Goal: Task Accomplishment & Management: Use online tool/utility

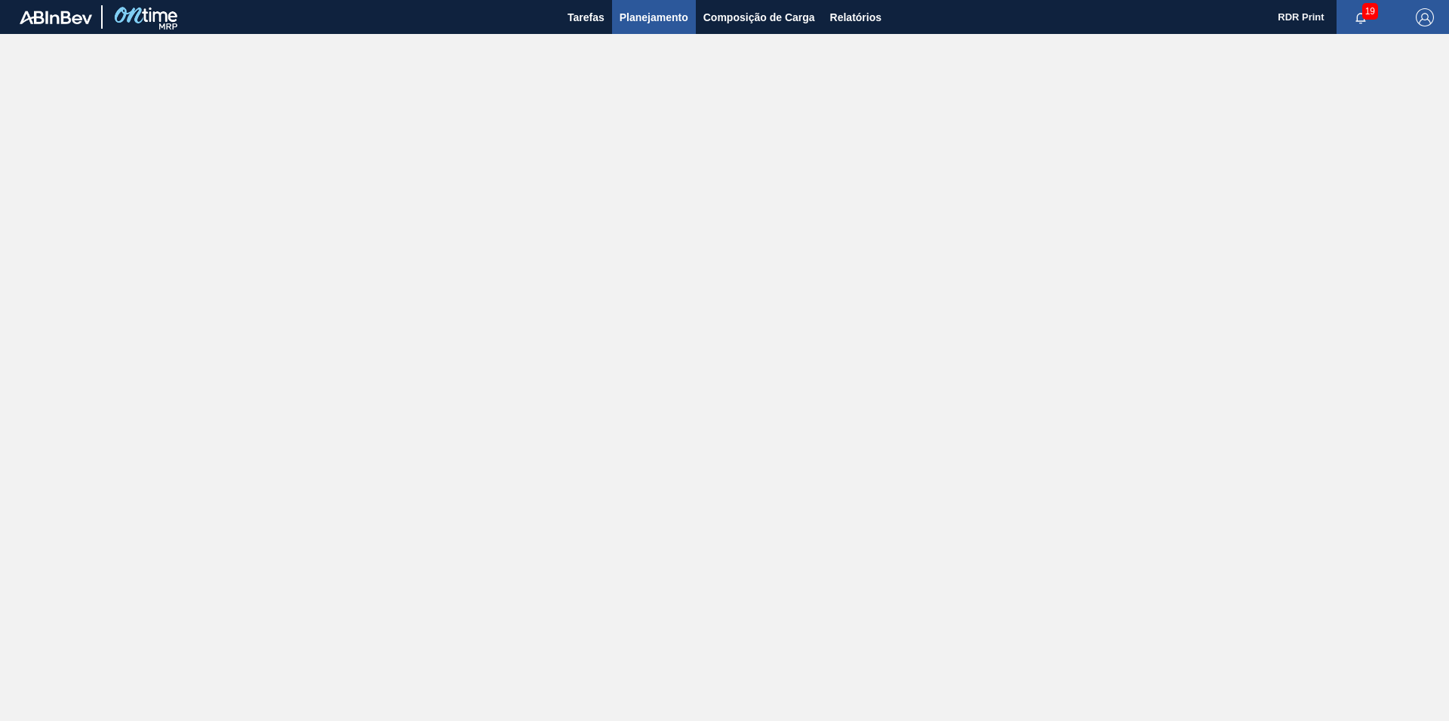
click at [625, 20] on span "Planejamento" at bounding box center [653, 17] width 69 height 18
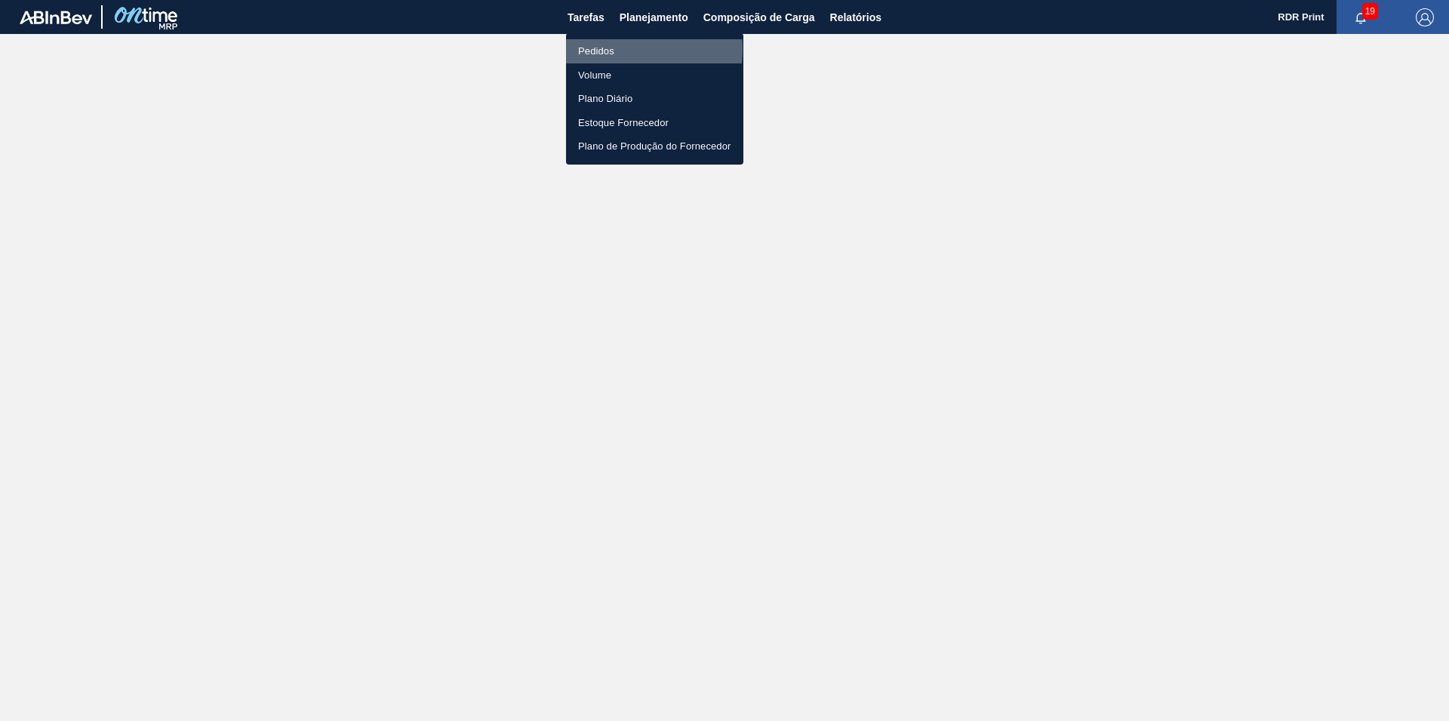
click at [613, 49] on li "Pedidos" at bounding box center [654, 51] width 177 height 24
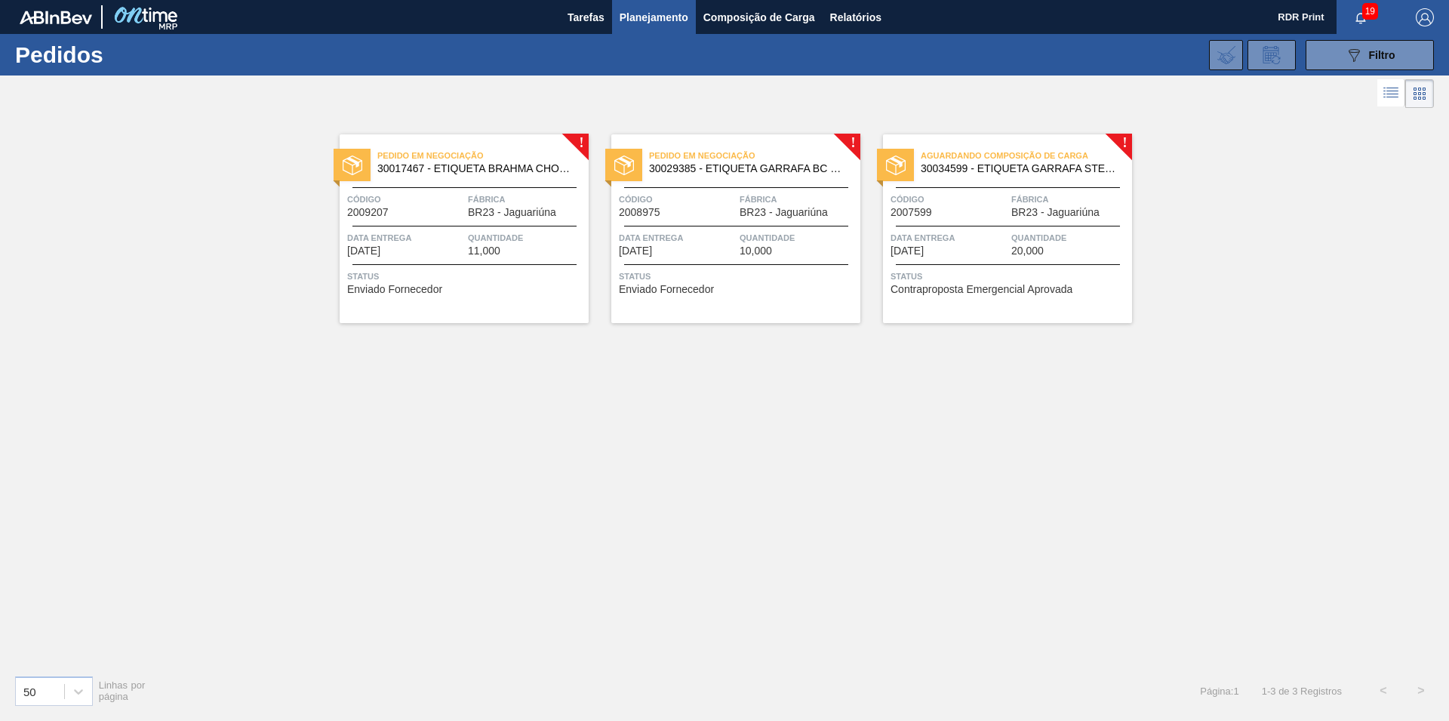
click at [482, 178] on div "Pedido em Negociação 30017467 - ETIQUETA BRAHMA CHOPP CLARO BIB 12L 429" at bounding box center [464, 163] width 249 height 34
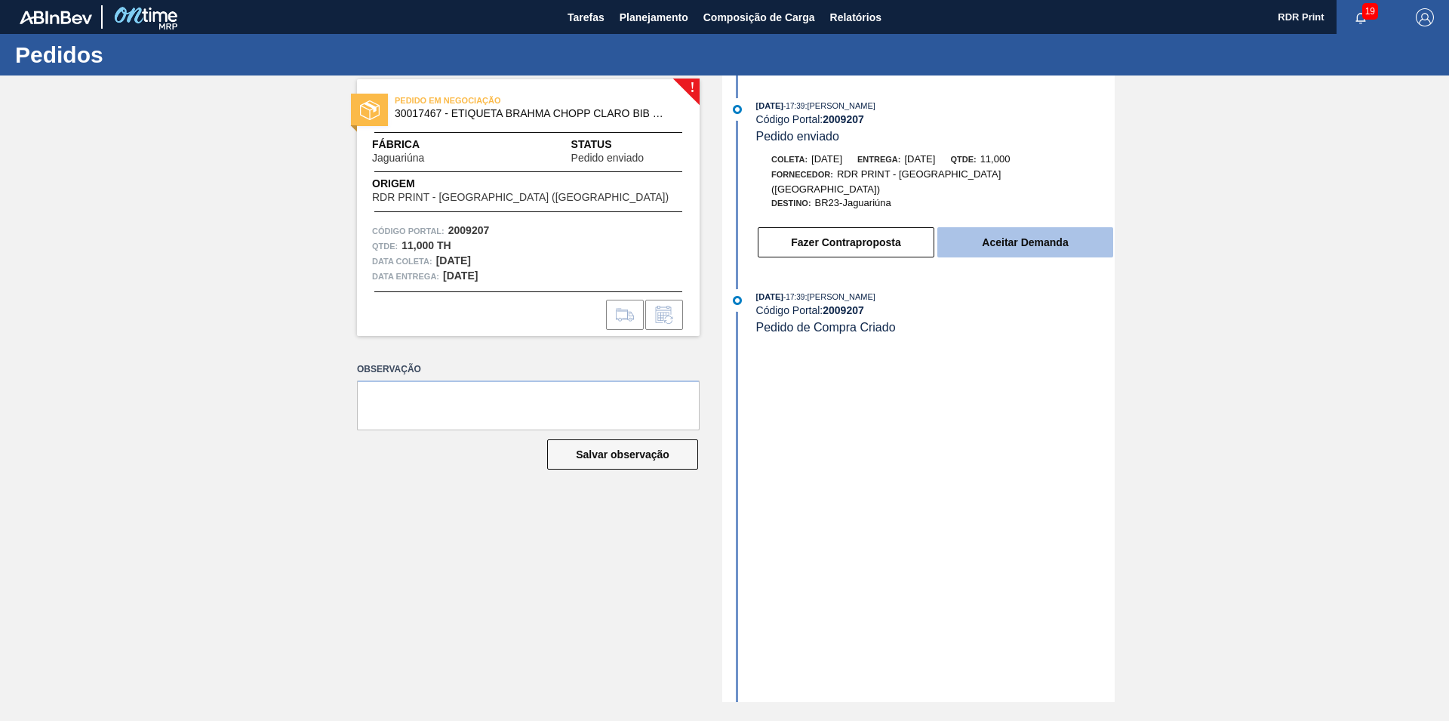
click at [1012, 241] on button "Aceitar Demanda" at bounding box center [1025, 242] width 176 height 30
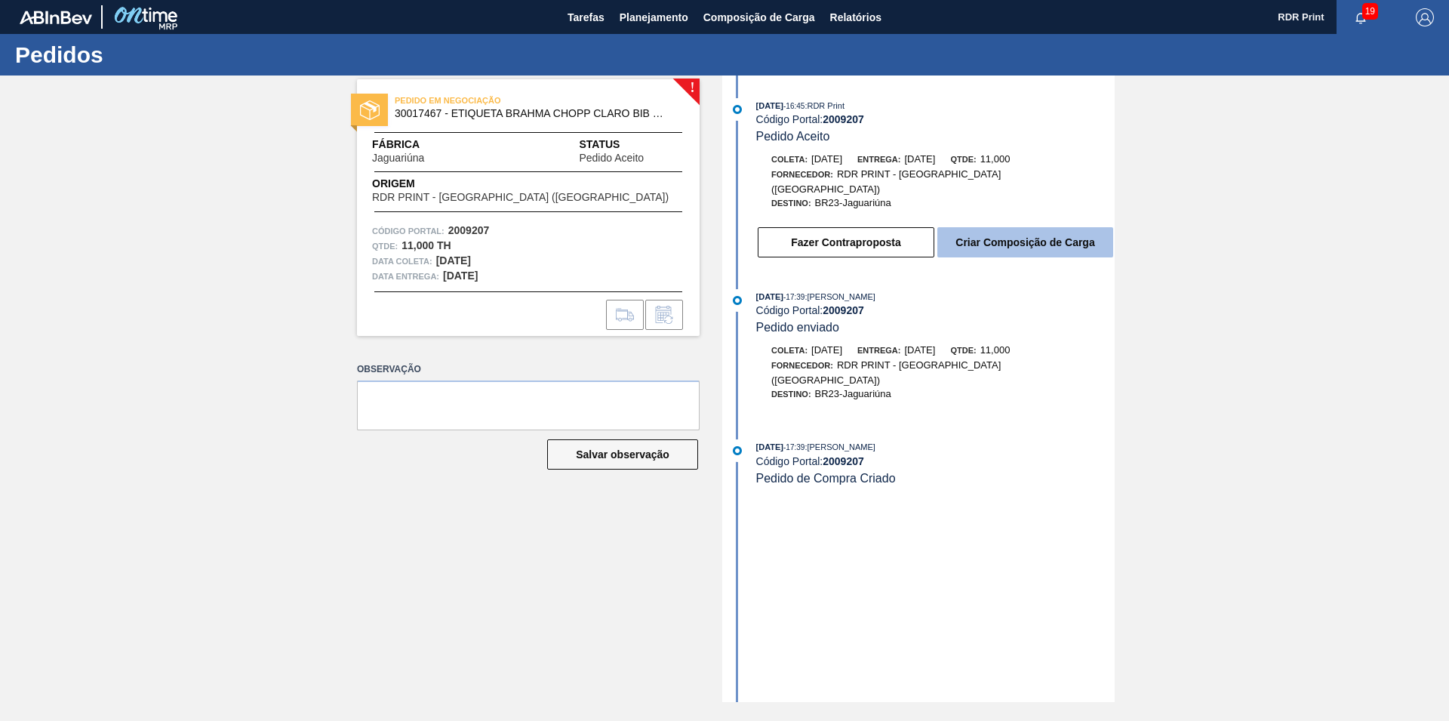
click at [1009, 228] on button "Criar Composição de Carga" at bounding box center [1025, 242] width 176 height 30
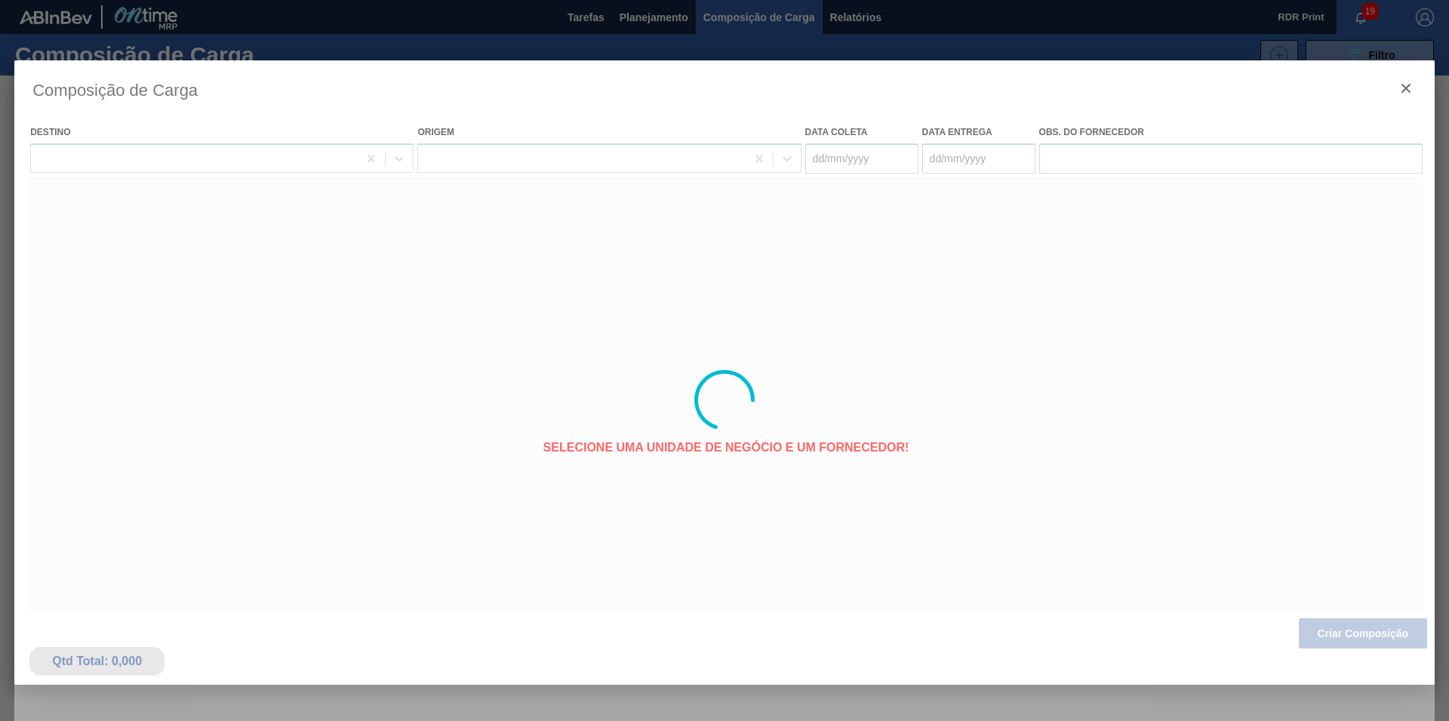
type coleta "[DATE]"
type entrega "[DATE]"
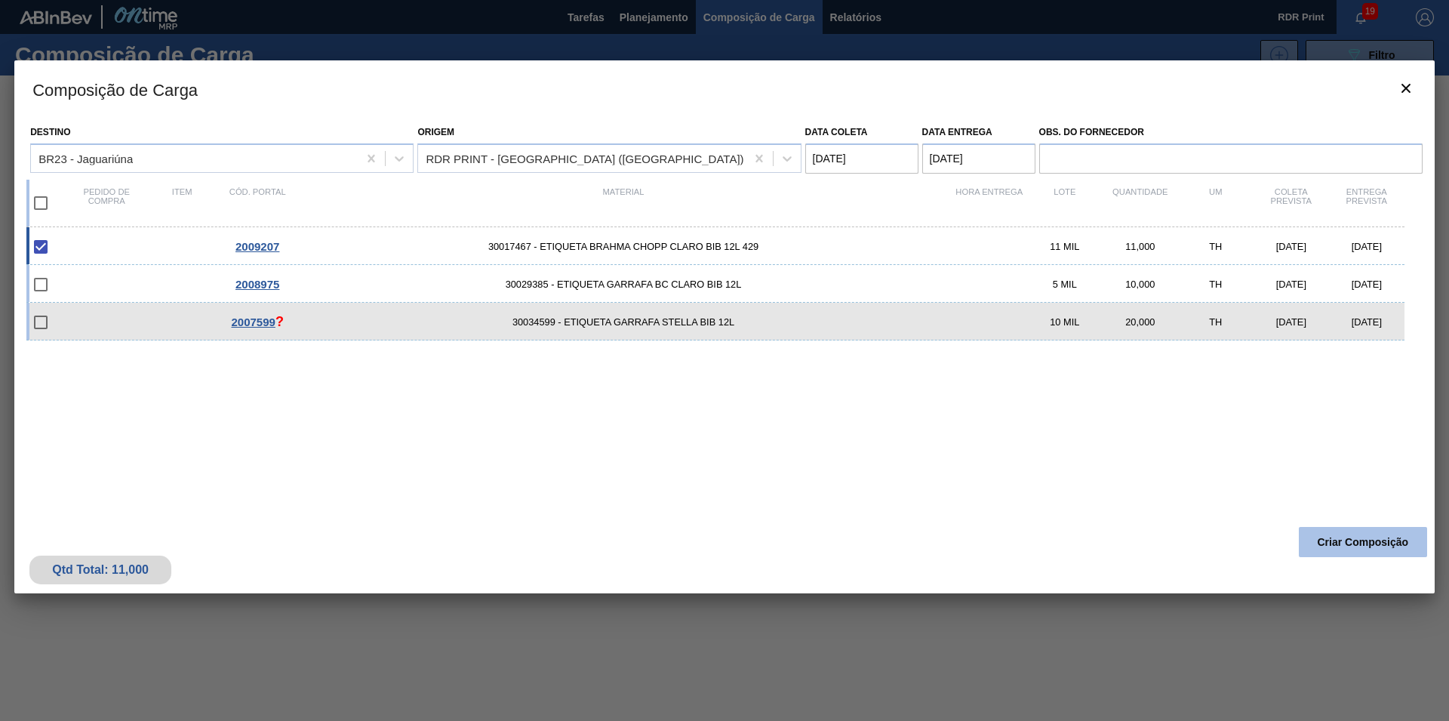
click at [1336, 544] on button "Criar Composição" at bounding box center [1362, 542] width 128 height 30
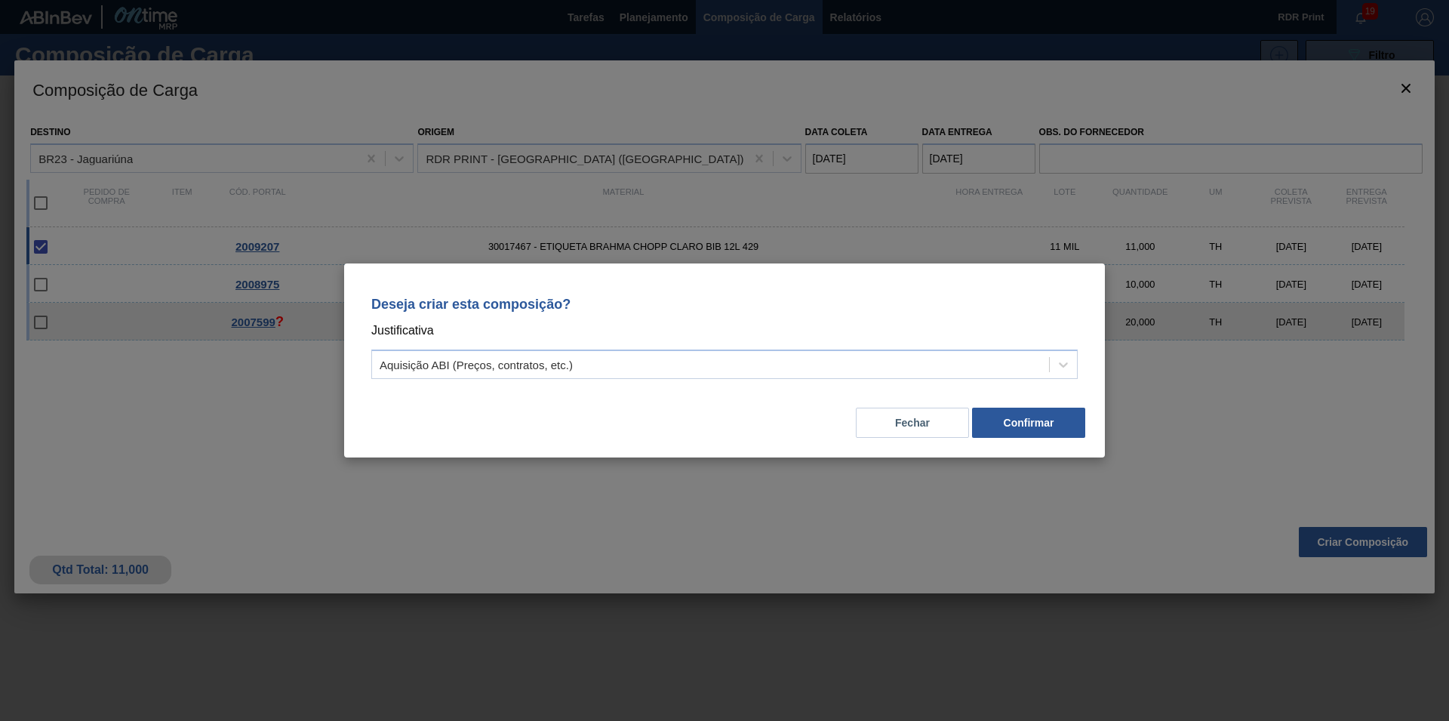
click at [1001, 438] on div "Fechar Confirmar" at bounding box center [724, 413] width 724 height 51
click at [1006, 434] on button "Confirmar" at bounding box center [1028, 422] width 113 height 30
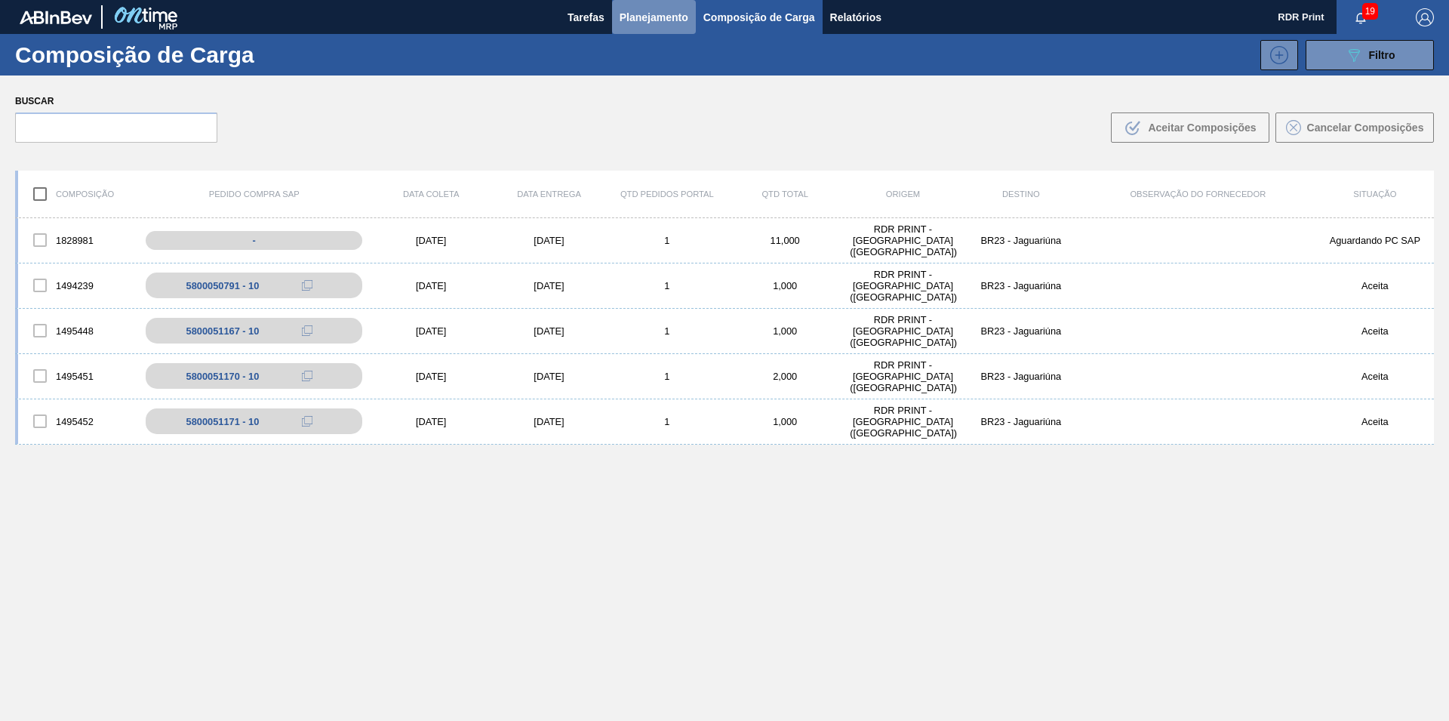
click at [647, 18] on span "Planejamento" at bounding box center [653, 17] width 69 height 18
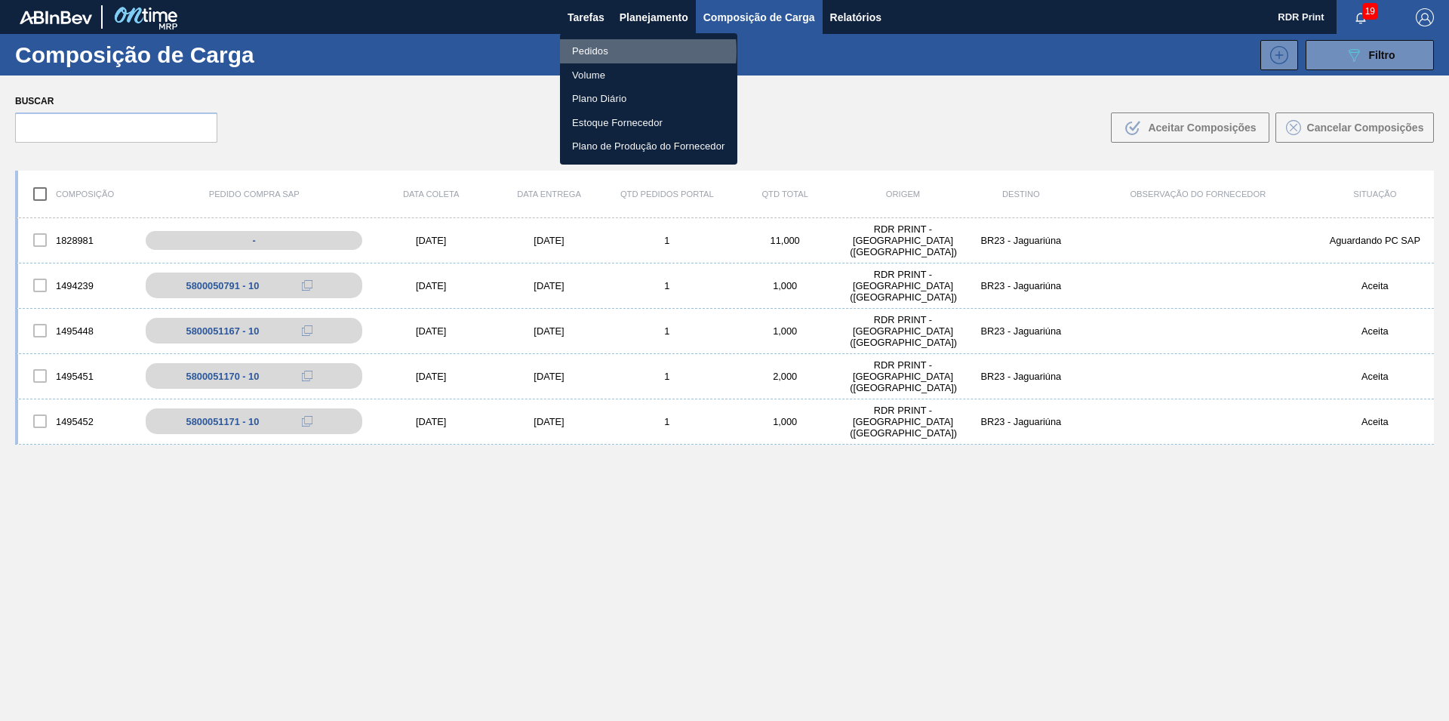
click at [594, 51] on li "Pedidos" at bounding box center [648, 51] width 177 height 24
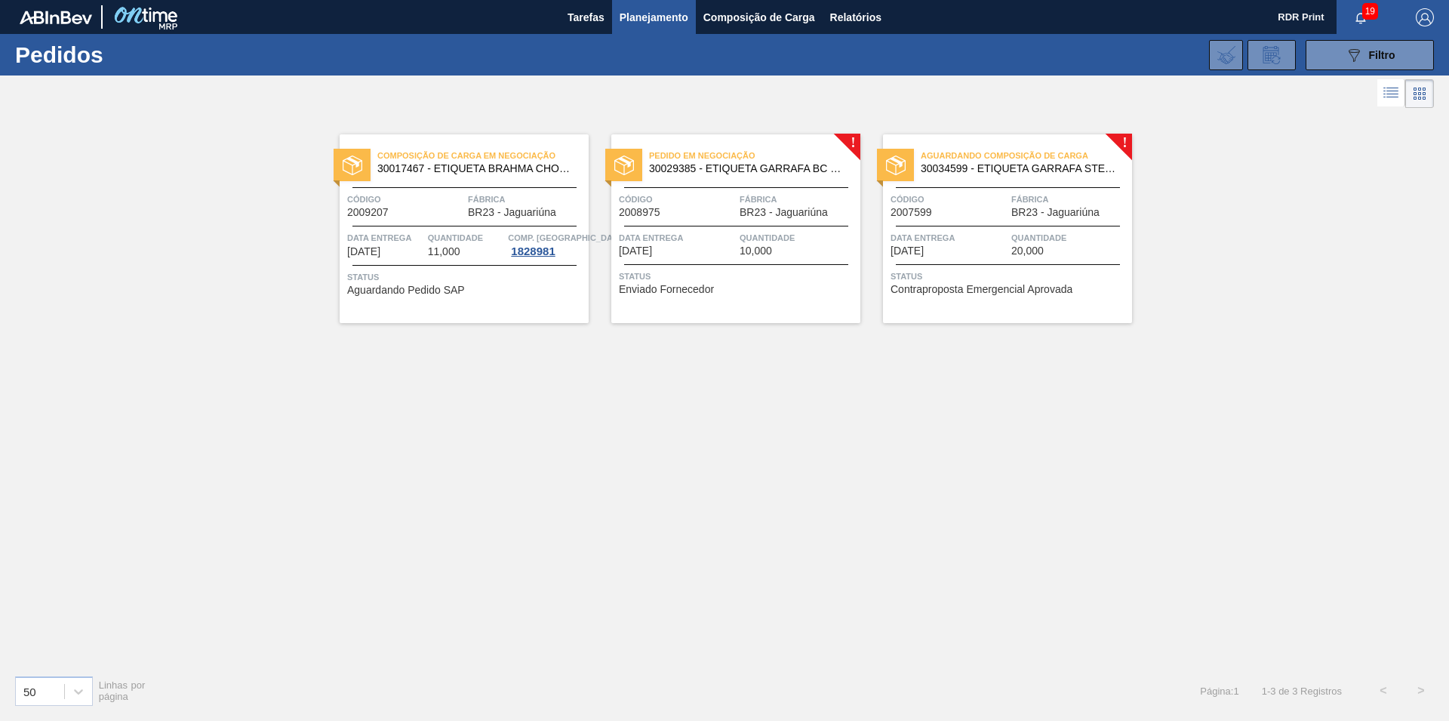
click at [512, 284] on span "Status" at bounding box center [466, 276] width 238 height 15
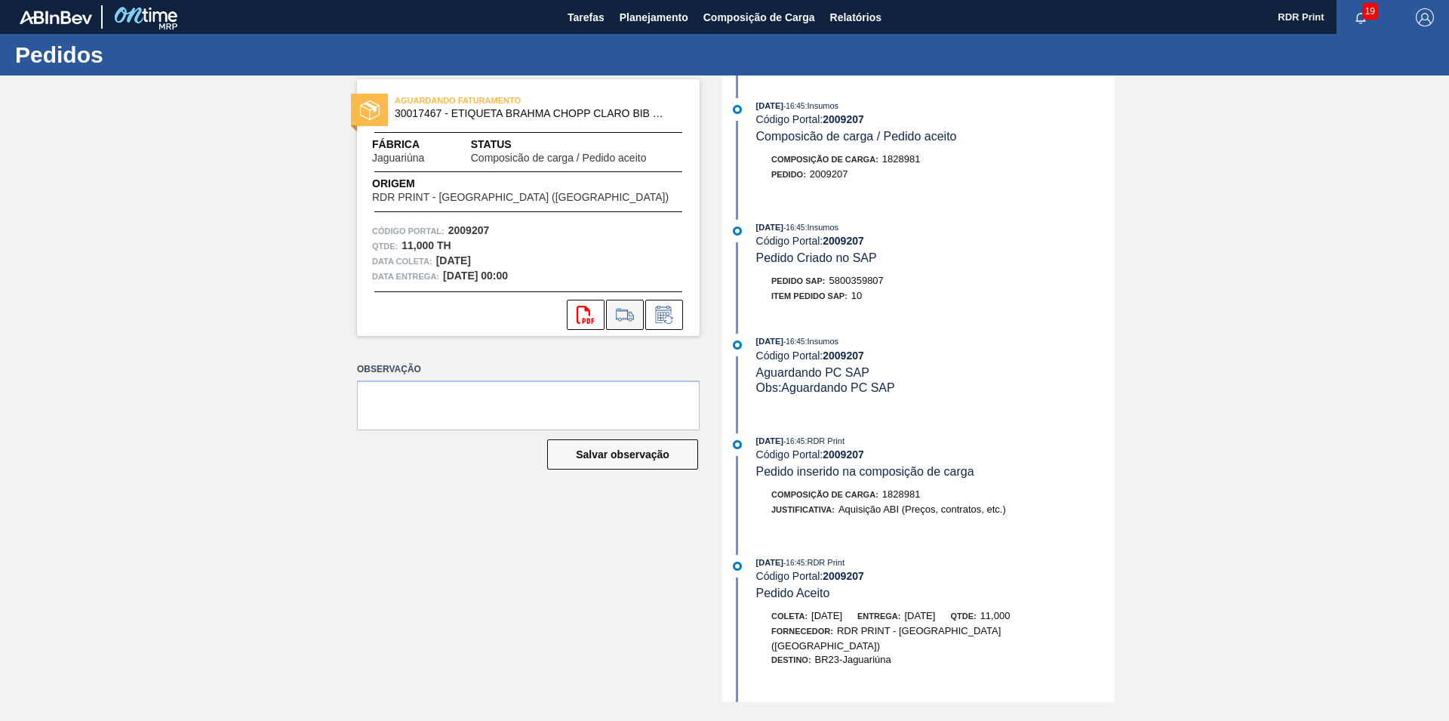
click at [631, 320] on icon at bounding box center [625, 315] width 24 height 18
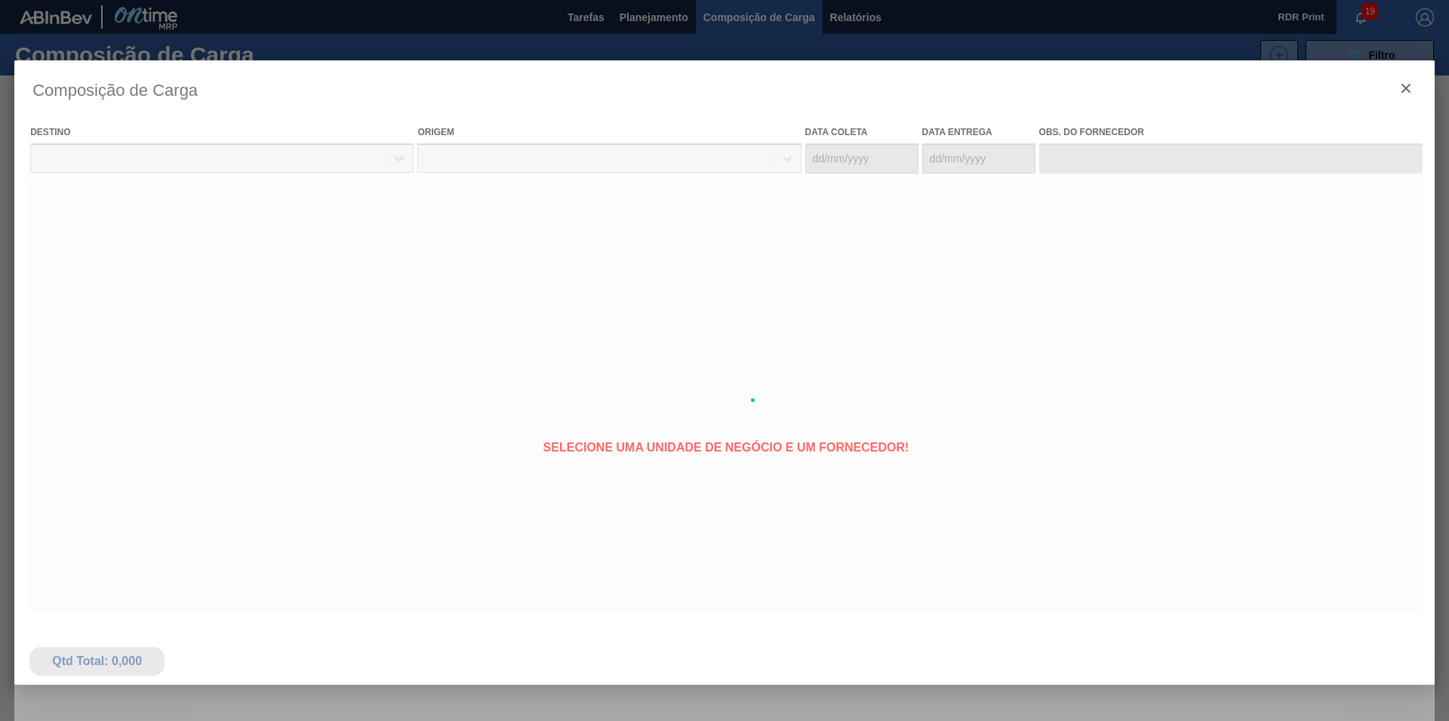
type coleta "[DATE]"
type entrega "[DATE]"
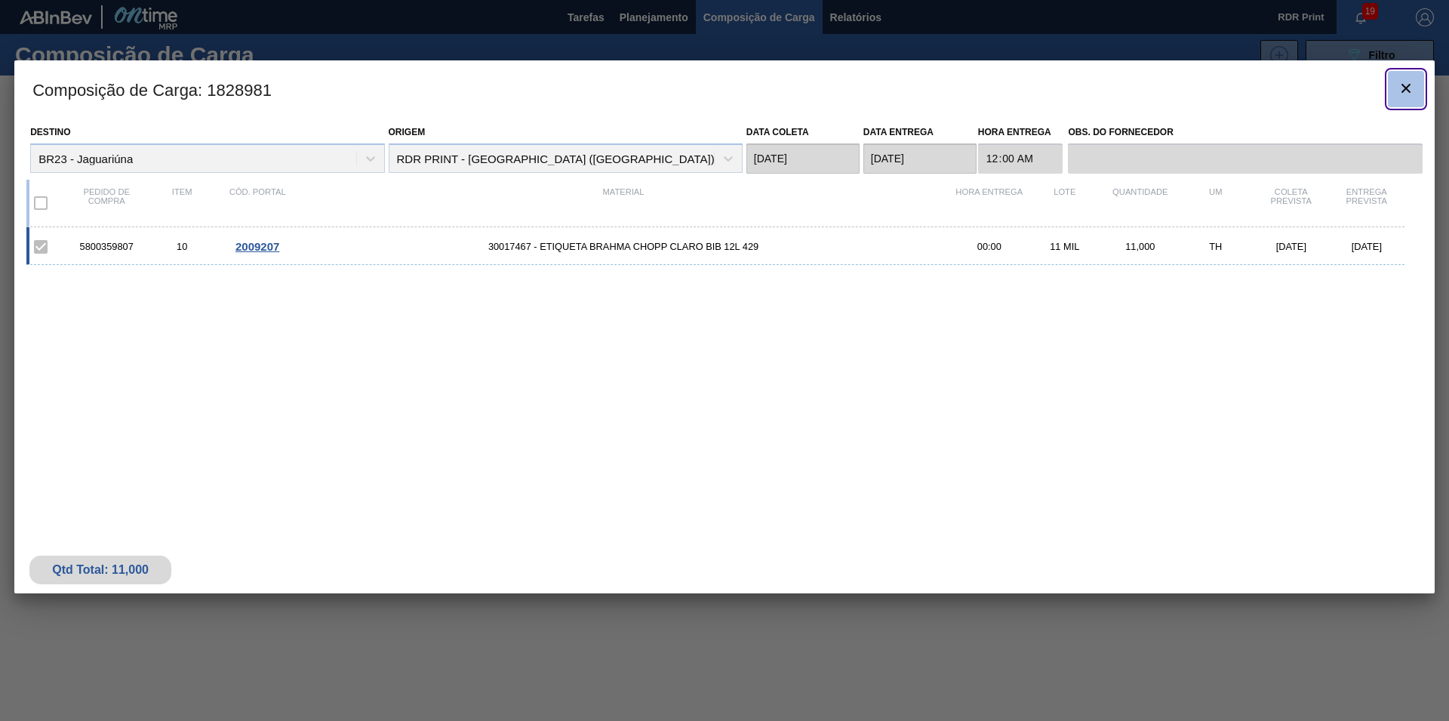
click at [1409, 90] on icon "botão de ícone" at bounding box center [1406, 88] width 18 height 18
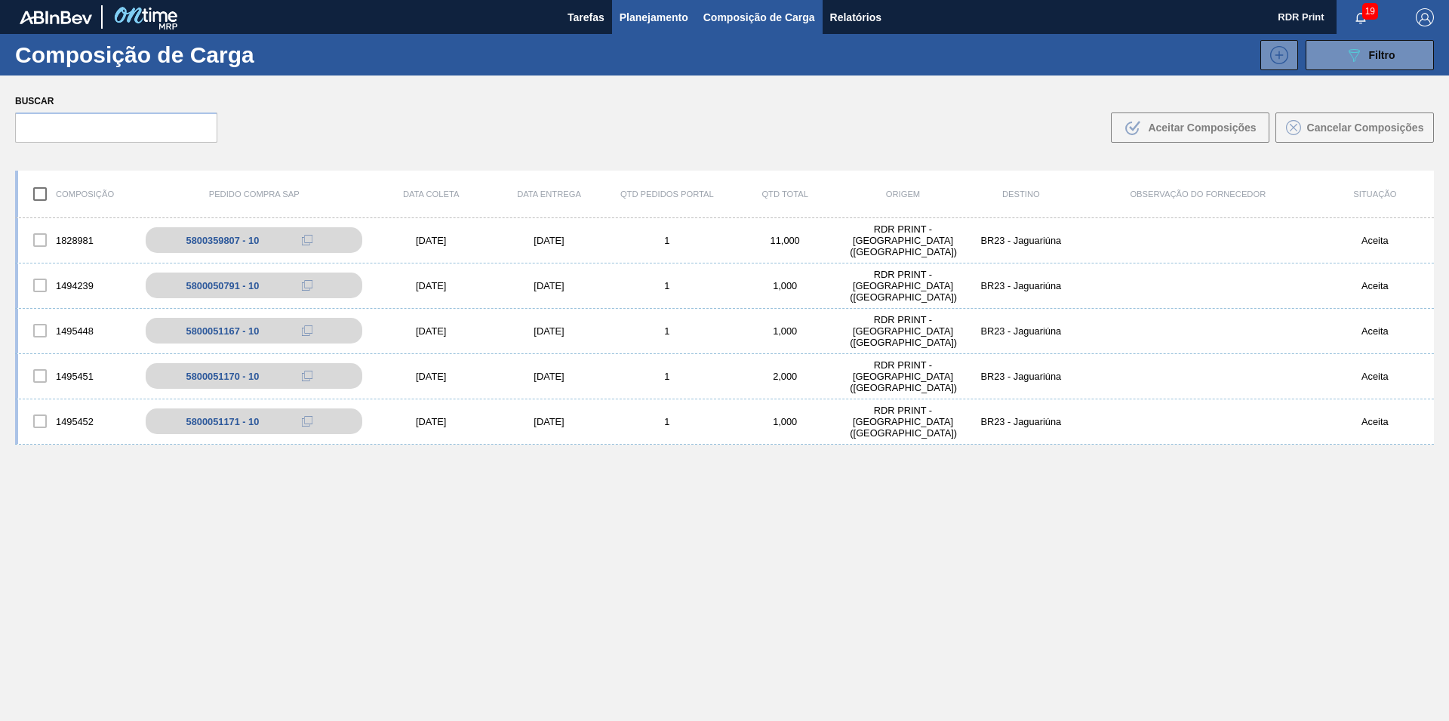
click at [645, 19] on span "Planejamento" at bounding box center [653, 17] width 69 height 18
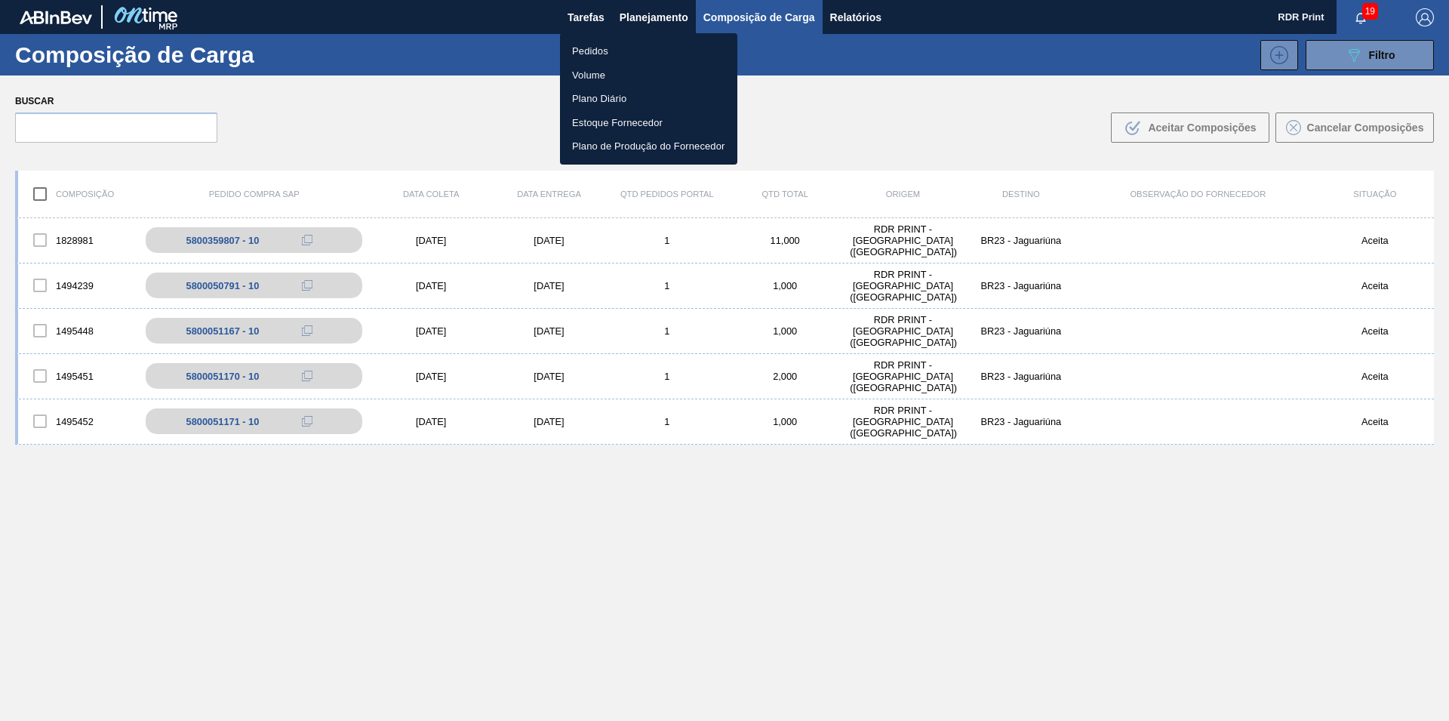
click at [617, 46] on li "Pedidos" at bounding box center [648, 51] width 177 height 24
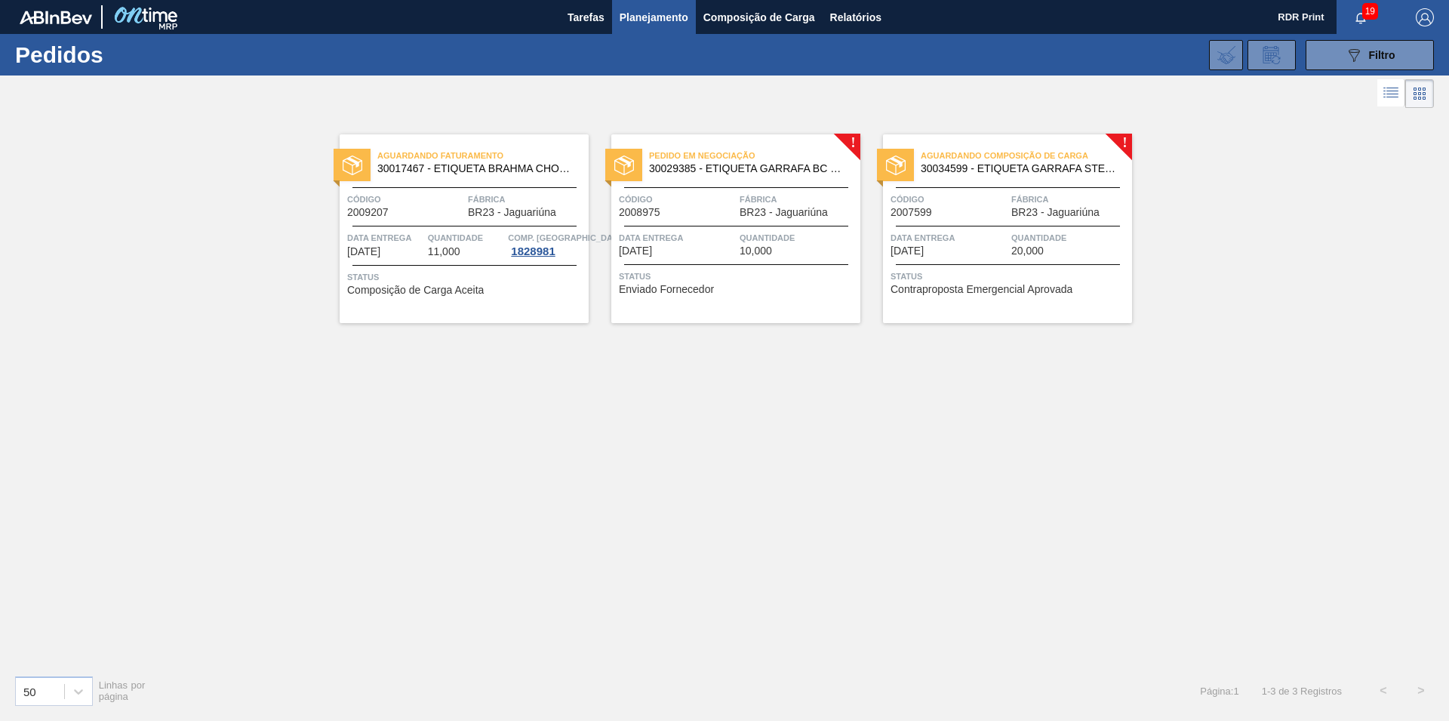
click at [691, 284] on span "Enviado Fornecedor" at bounding box center [666, 289] width 95 height 11
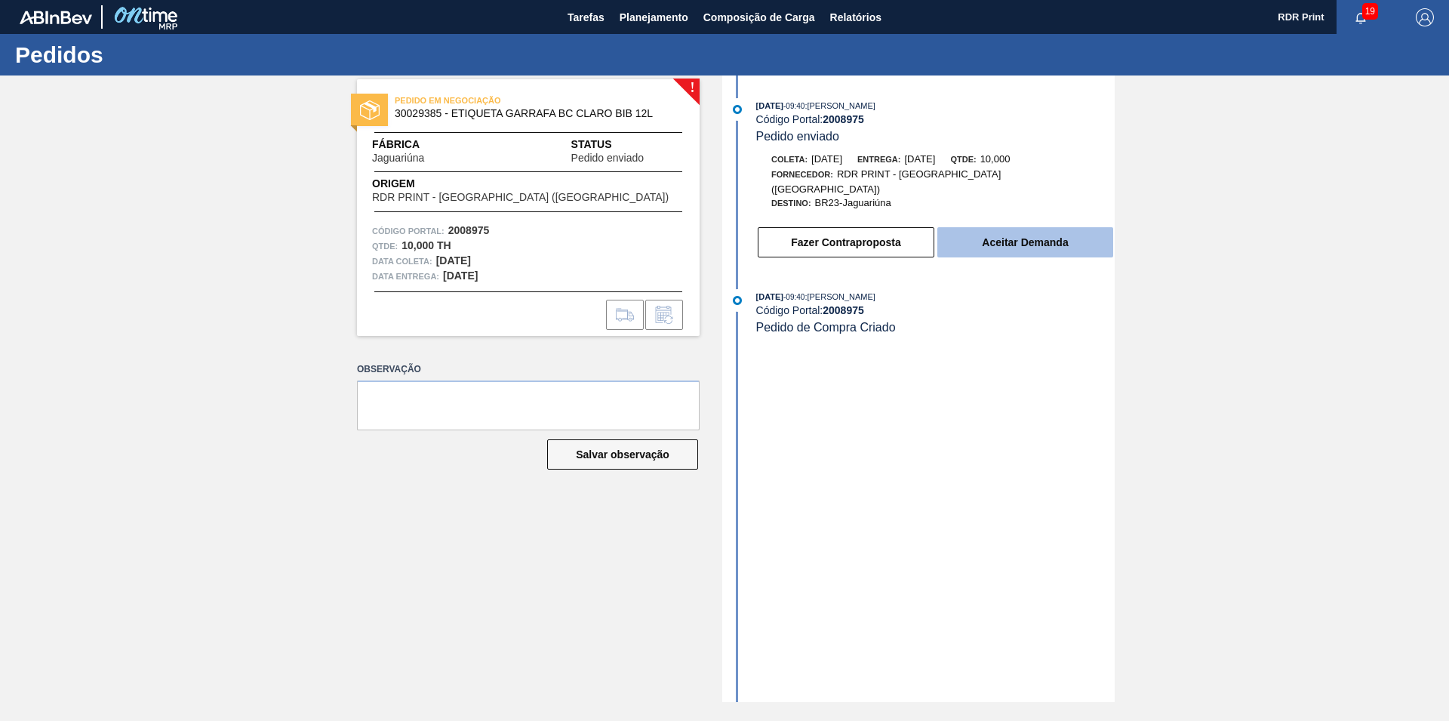
click at [997, 232] on button "Aceitar Demanda" at bounding box center [1025, 242] width 176 height 30
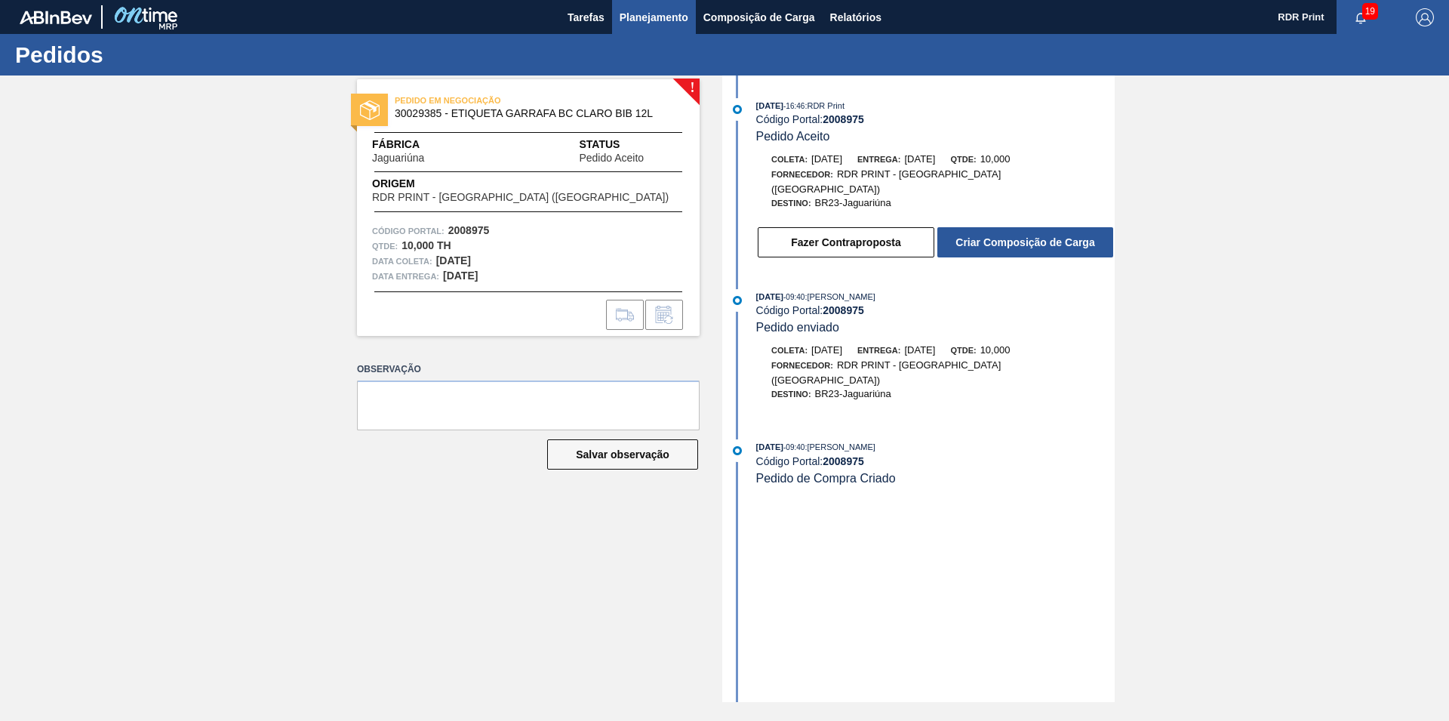
click at [645, 26] on span "Planejamento" at bounding box center [653, 17] width 69 height 18
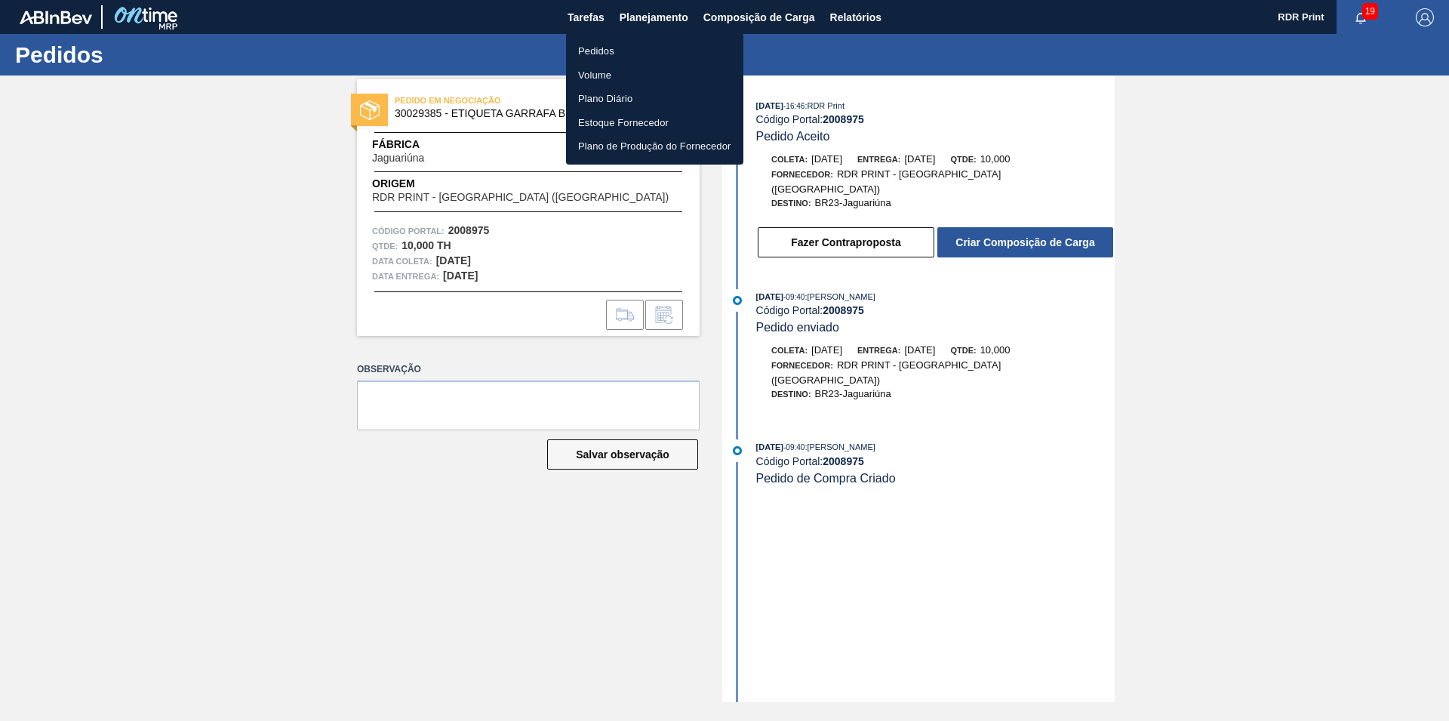
click at [613, 52] on li "Pedidos" at bounding box center [654, 51] width 177 height 24
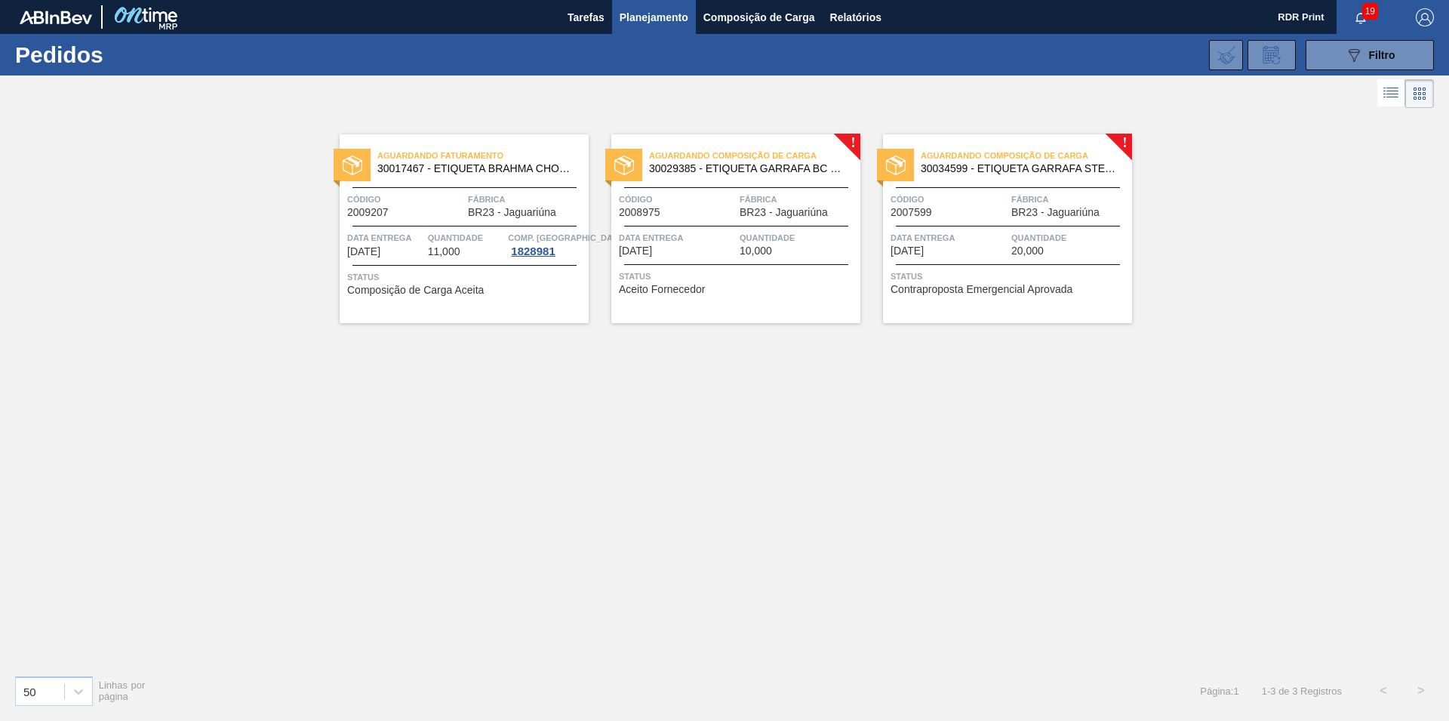
click at [974, 171] on span "30034599 - ETIQUETA GARRAFA STELLA BIB 12L" at bounding box center [1019, 168] width 199 height 11
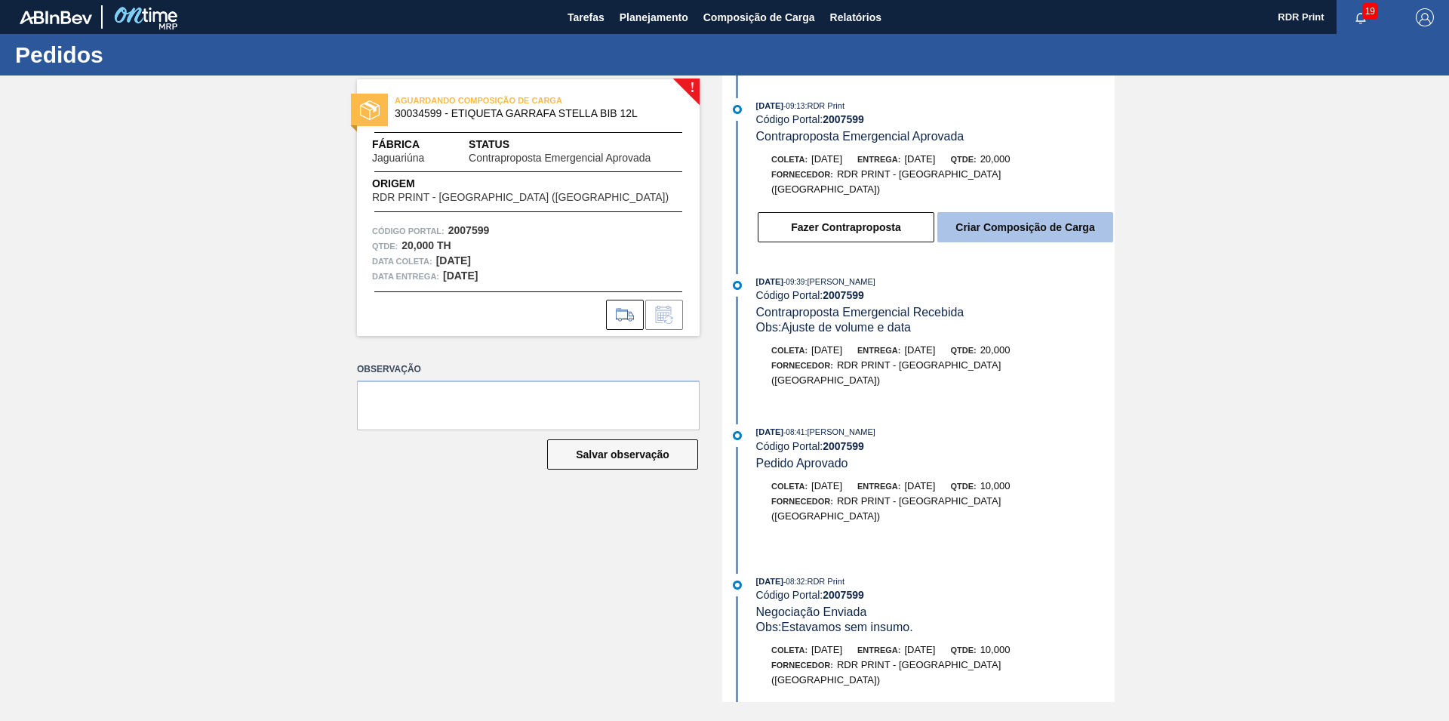
click at [1009, 223] on button "Criar Composição de Carga" at bounding box center [1025, 227] width 176 height 30
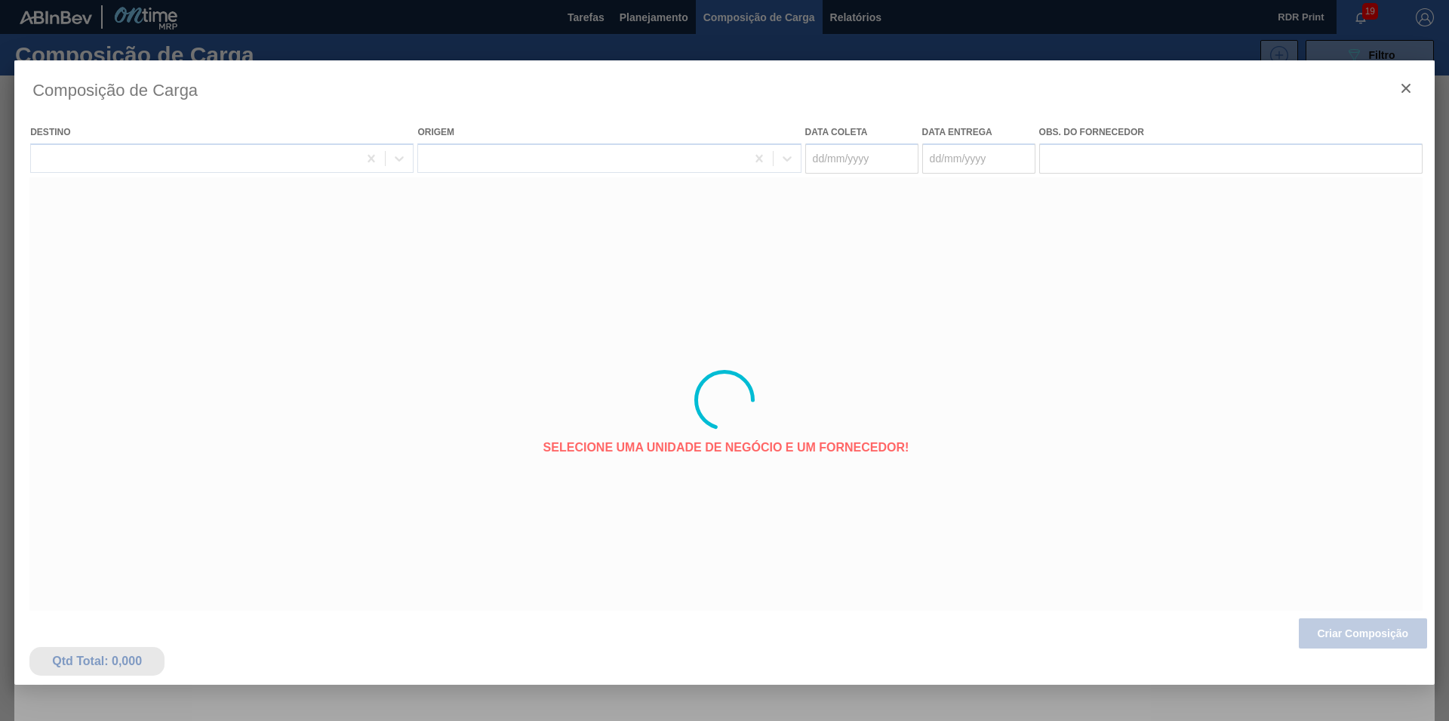
type coleta "[DATE]"
type entrega "[DATE]"
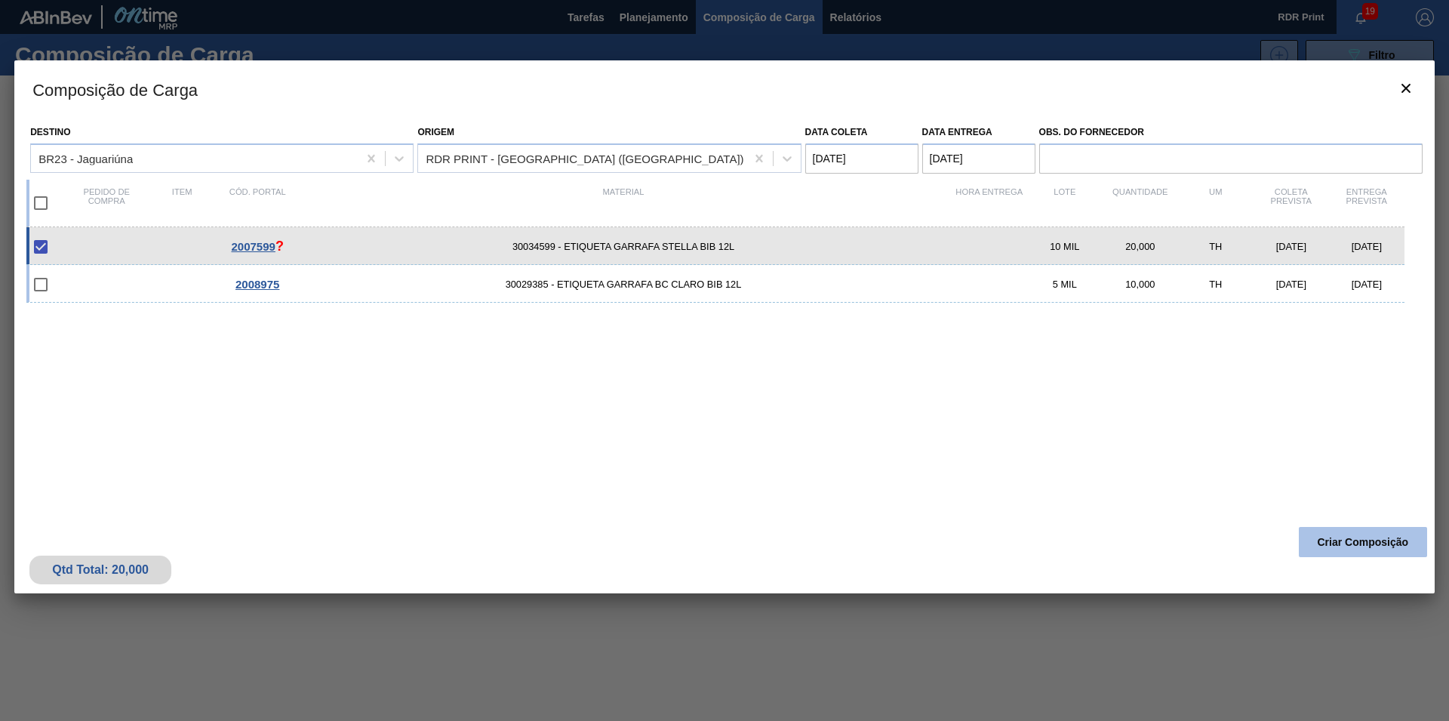
click at [1336, 548] on button "Criar Composição" at bounding box center [1362, 542] width 128 height 30
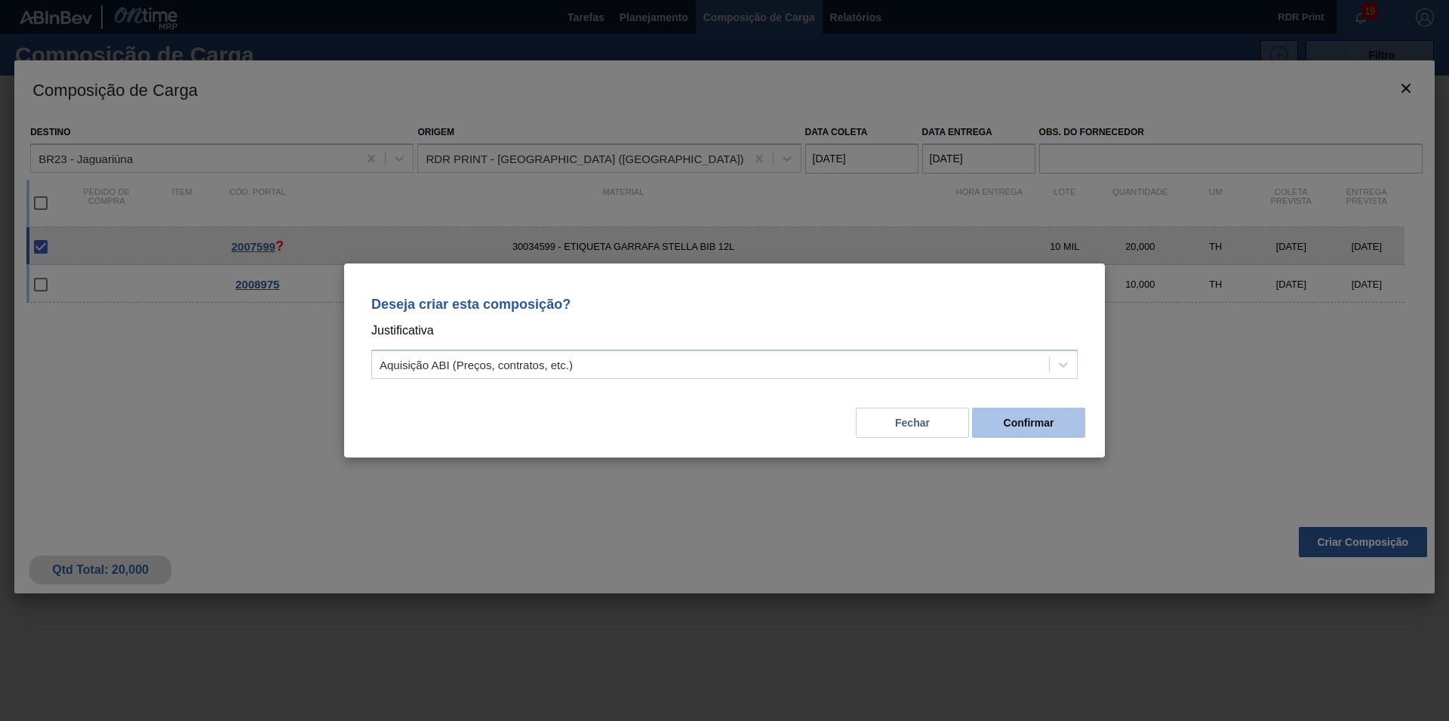
click at [1031, 417] on button "Confirmar" at bounding box center [1028, 422] width 113 height 30
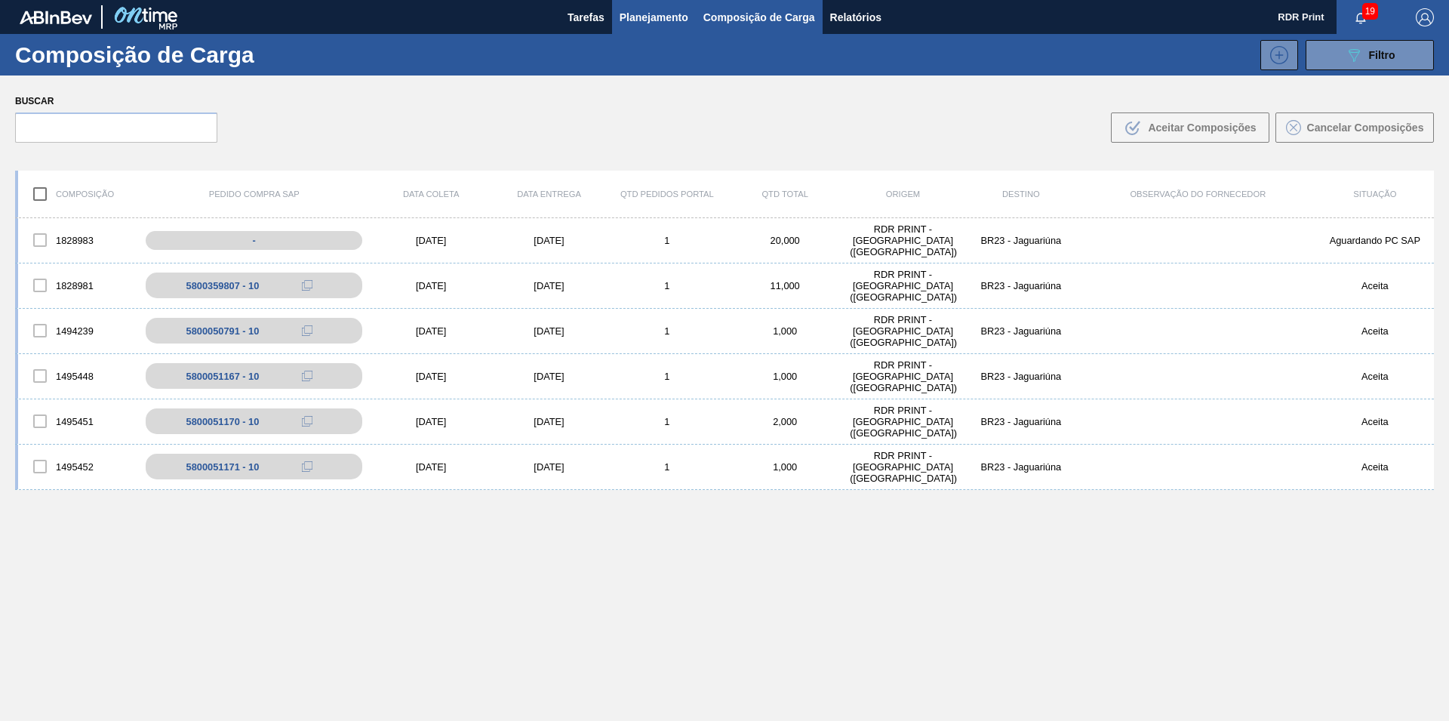
click at [635, 21] on span "Planejamento" at bounding box center [653, 17] width 69 height 18
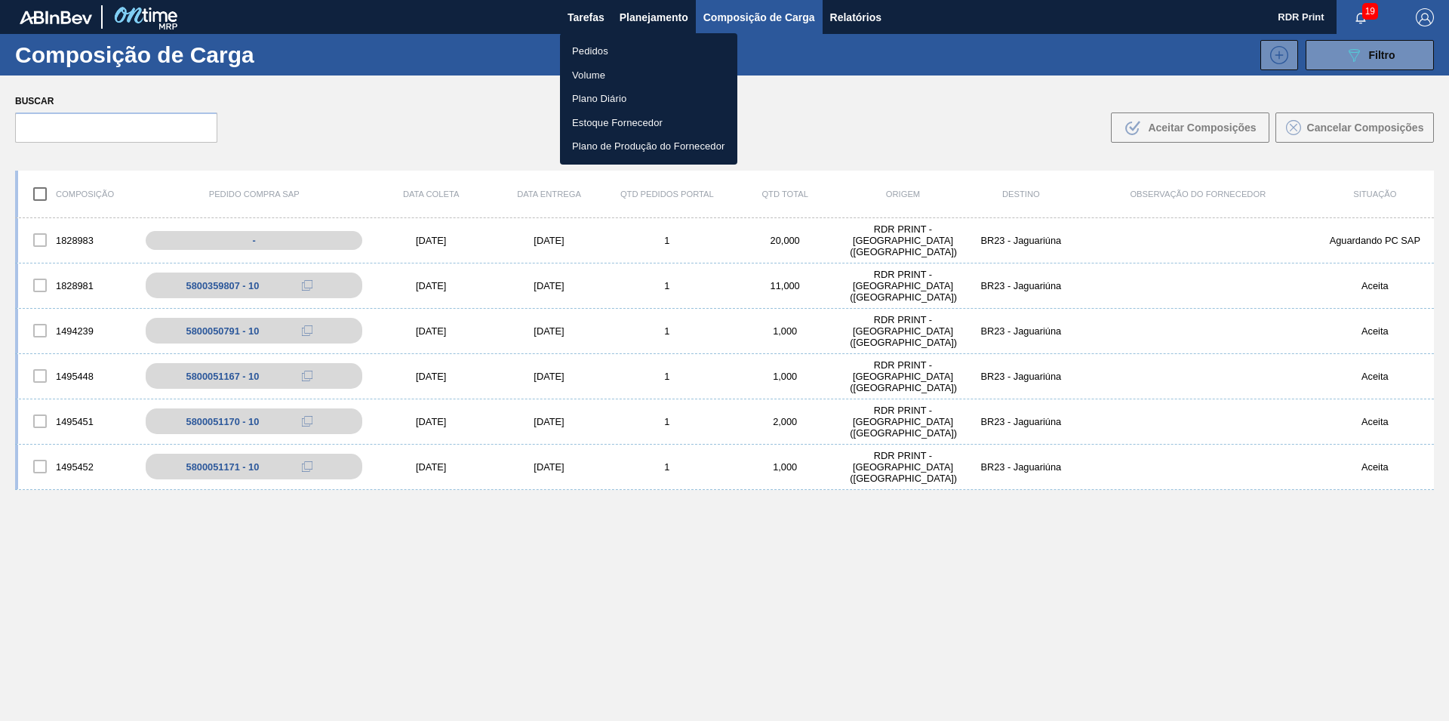
click at [606, 53] on li "Pedidos" at bounding box center [648, 51] width 177 height 24
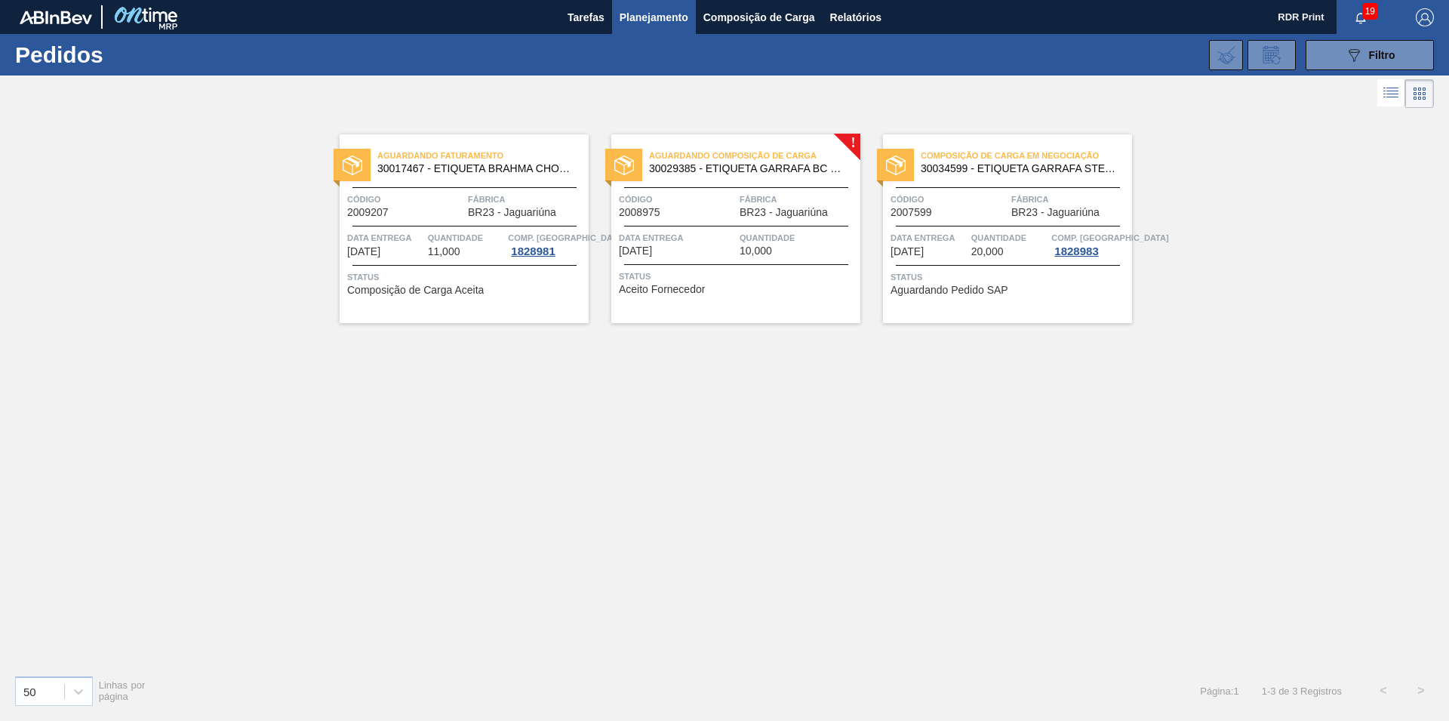
click at [959, 280] on span "Status" at bounding box center [1009, 276] width 238 height 15
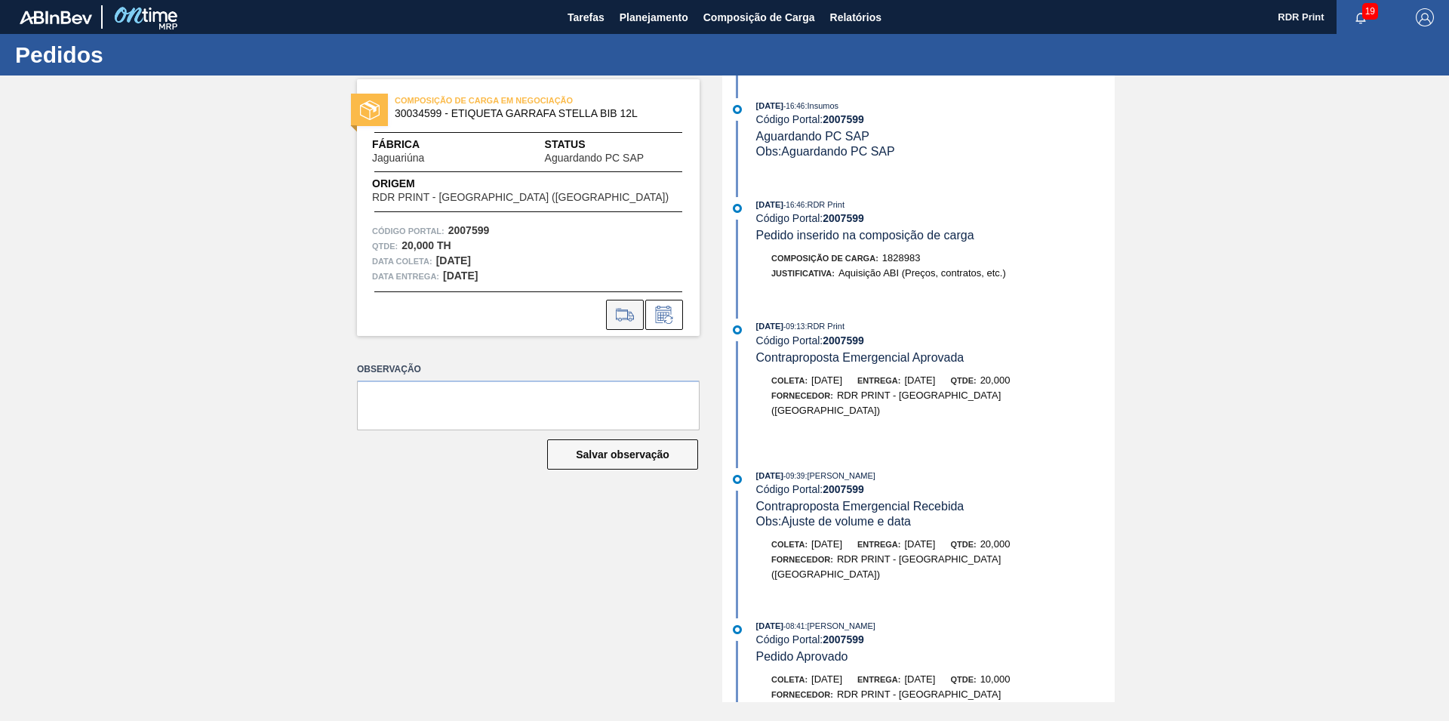
click at [623, 314] on icon at bounding box center [625, 315] width 24 height 18
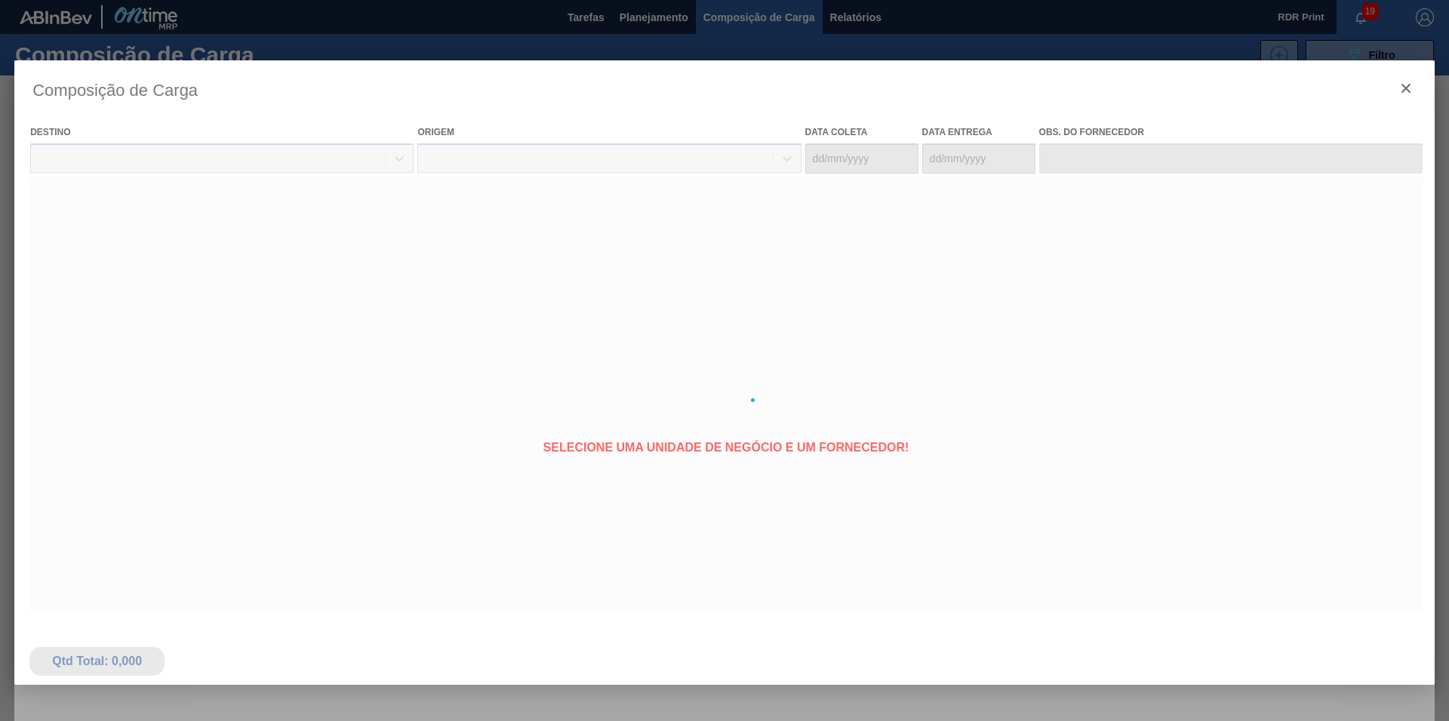
type coleta "[DATE]"
type entrega "[DATE]"
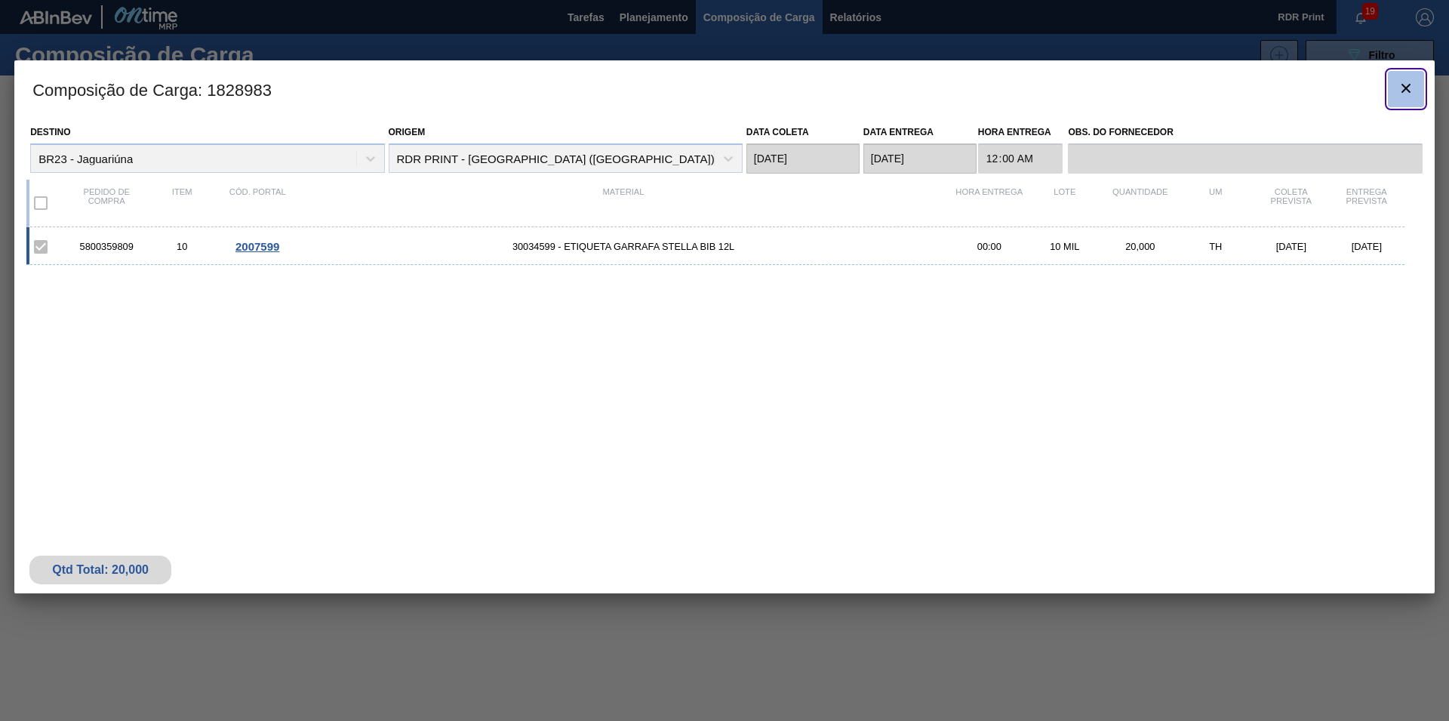
click at [1407, 87] on icon "botão de ícone" at bounding box center [1405, 88] width 9 height 9
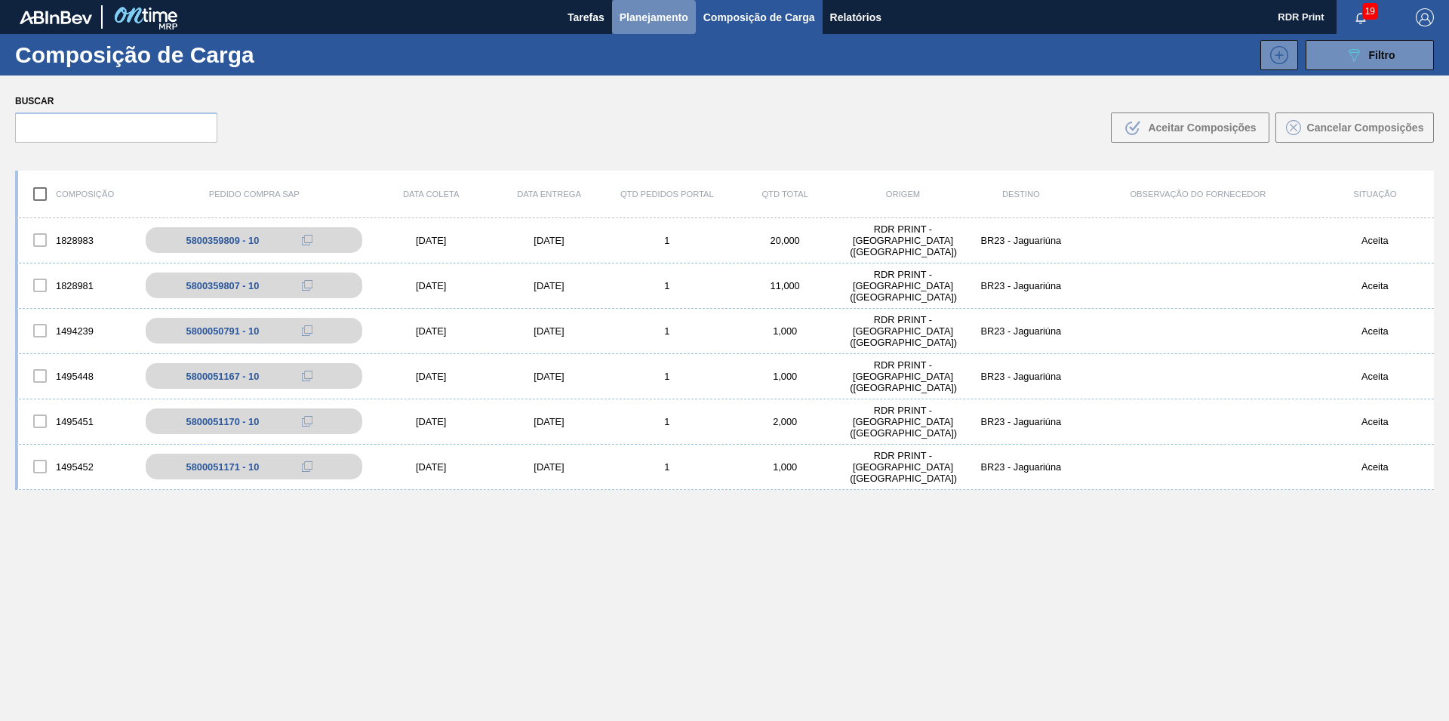
click at [641, 23] on span "Planejamento" at bounding box center [653, 17] width 69 height 18
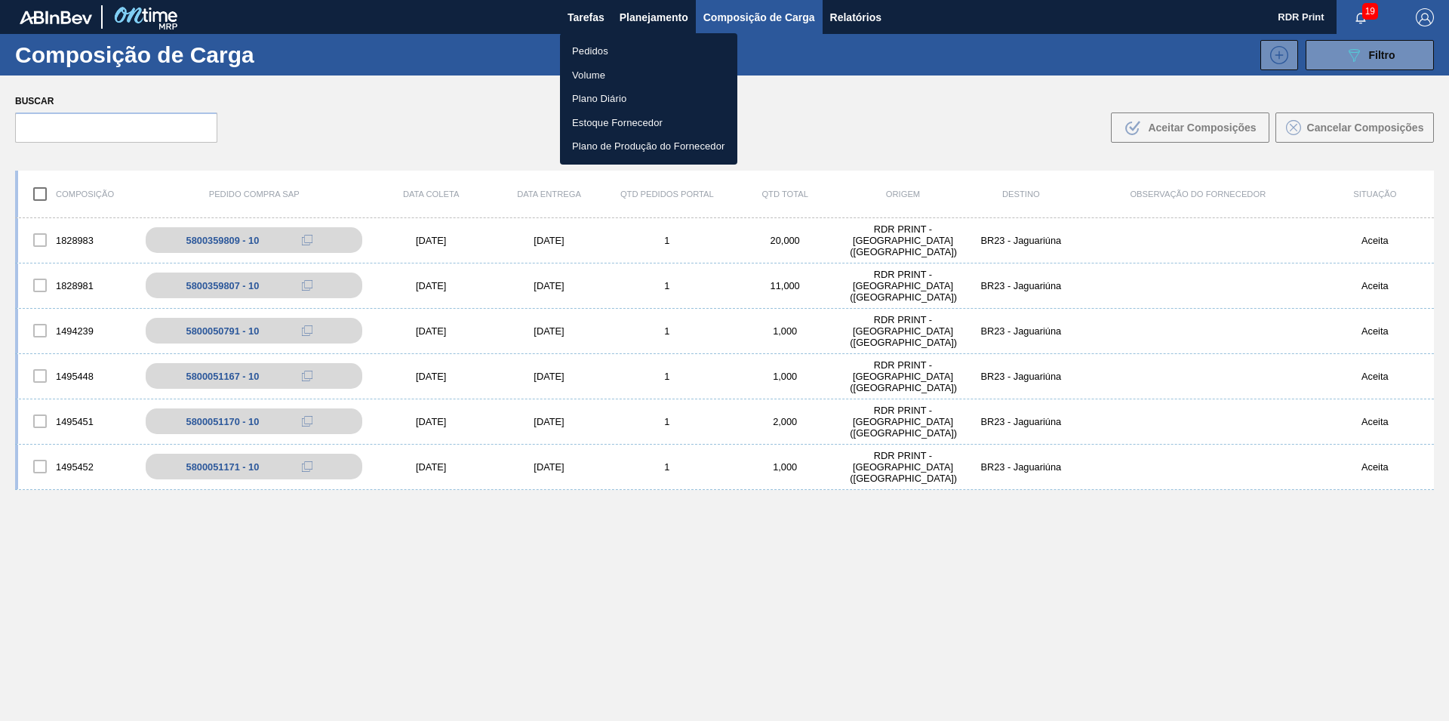
click at [598, 52] on li "Pedidos" at bounding box center [648, 51] width 177 height 24
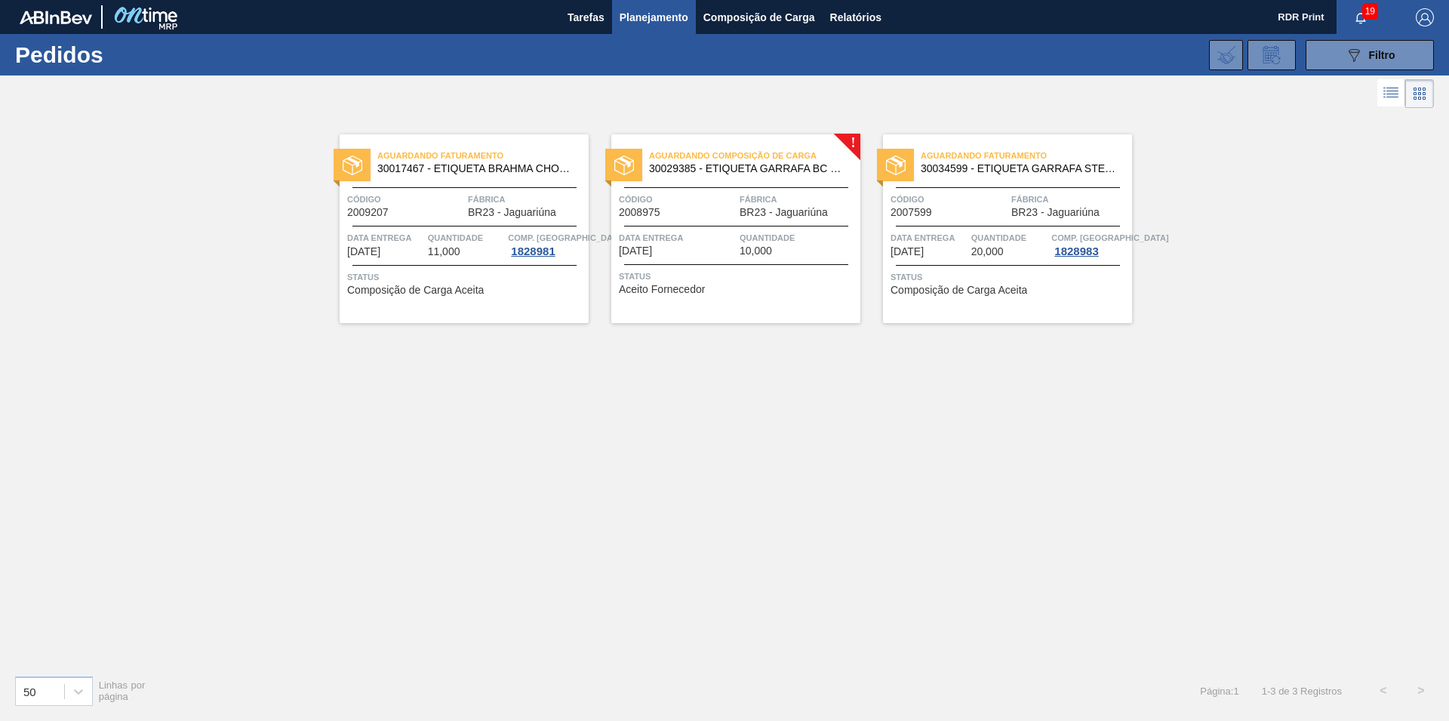
click at [733, 182] on div "Aguardando Composição de Carga 30029385 - ETIQUETA GARRAFA BC CLARO BIB 12L Cód…" at bounding box center [735, 228] width 249 height 189
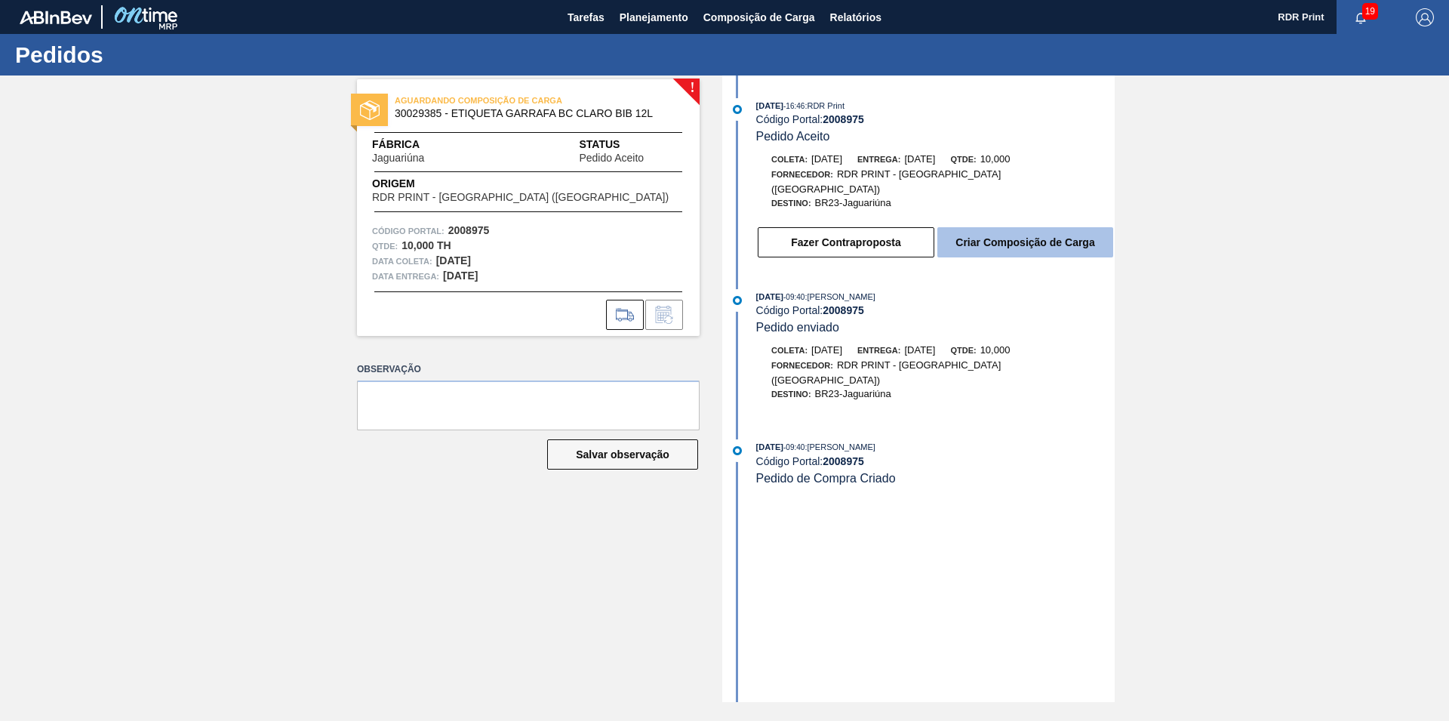
click at [1025, 235] on button "Criar Composição de Carga" at bounding box center [1025, 242] width 176 height 30
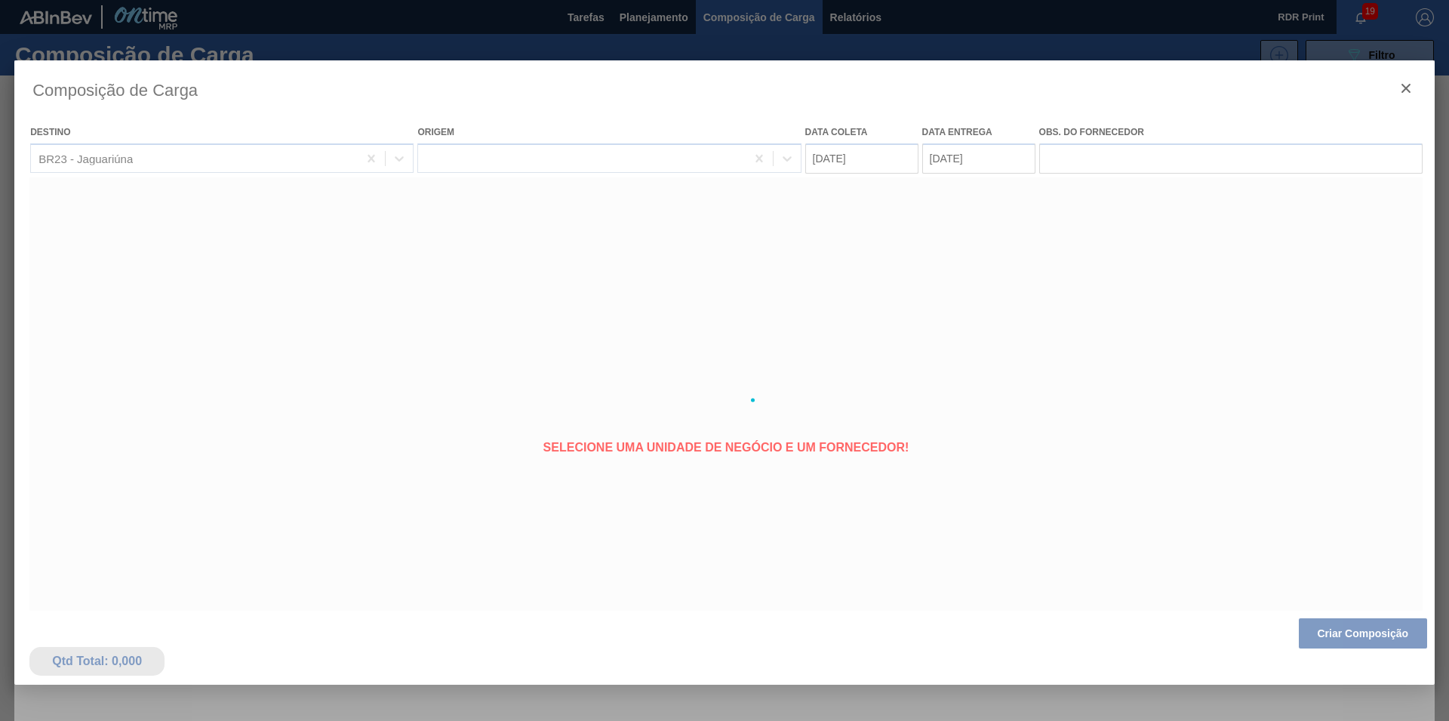
type coleta "[DATE]"
type entrega "[DATE]"
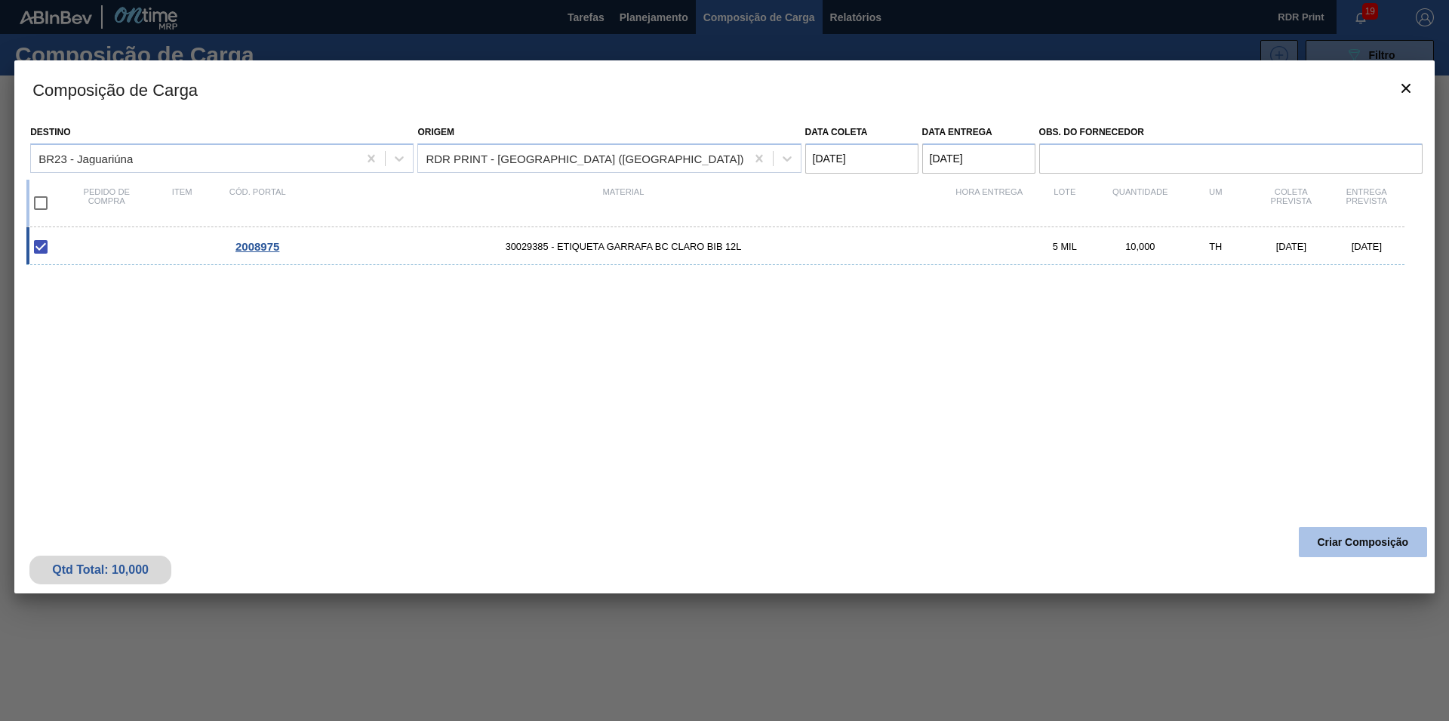
click at [1332, 539] on button "Criar Composição" at bounding box center [1362, 542] width 128 height 30
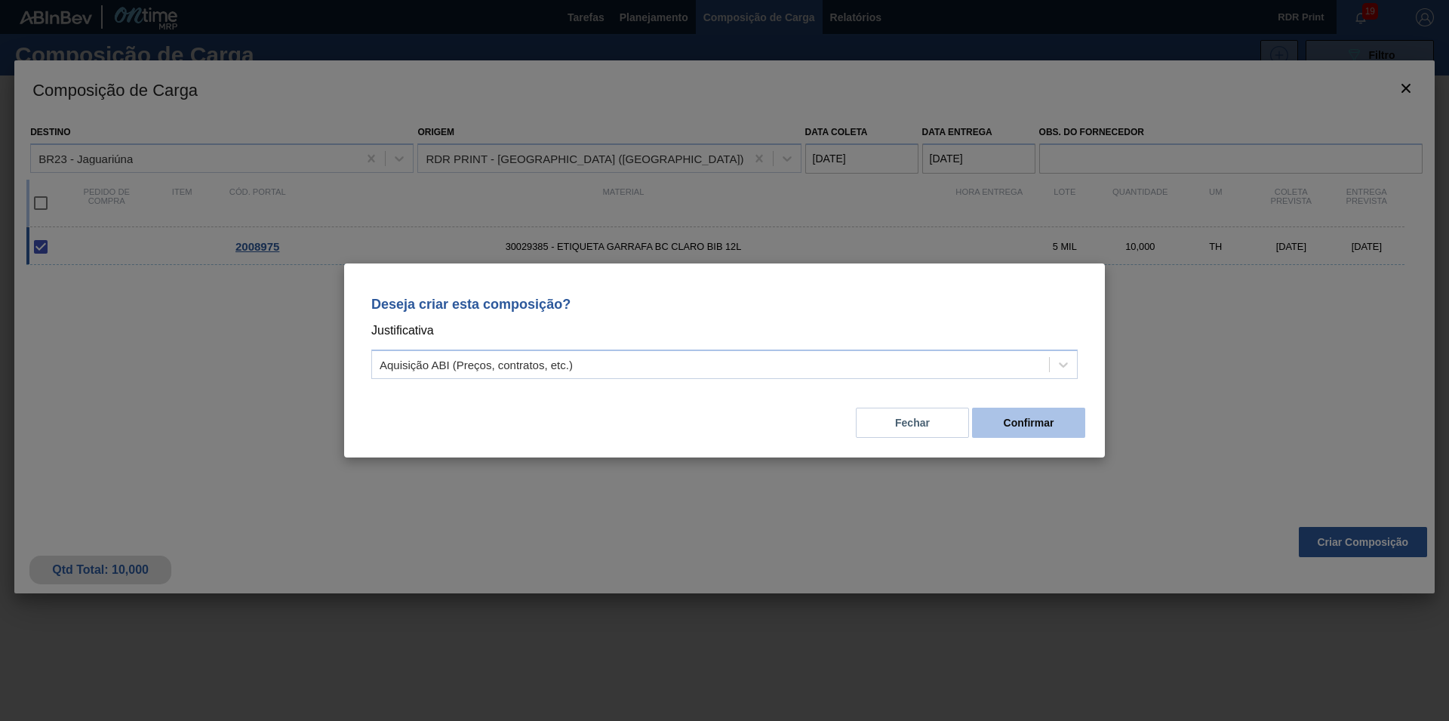
click at [1011, 423] on button "Confirmar" at bounding box center [1028, 422] width 113 height 30
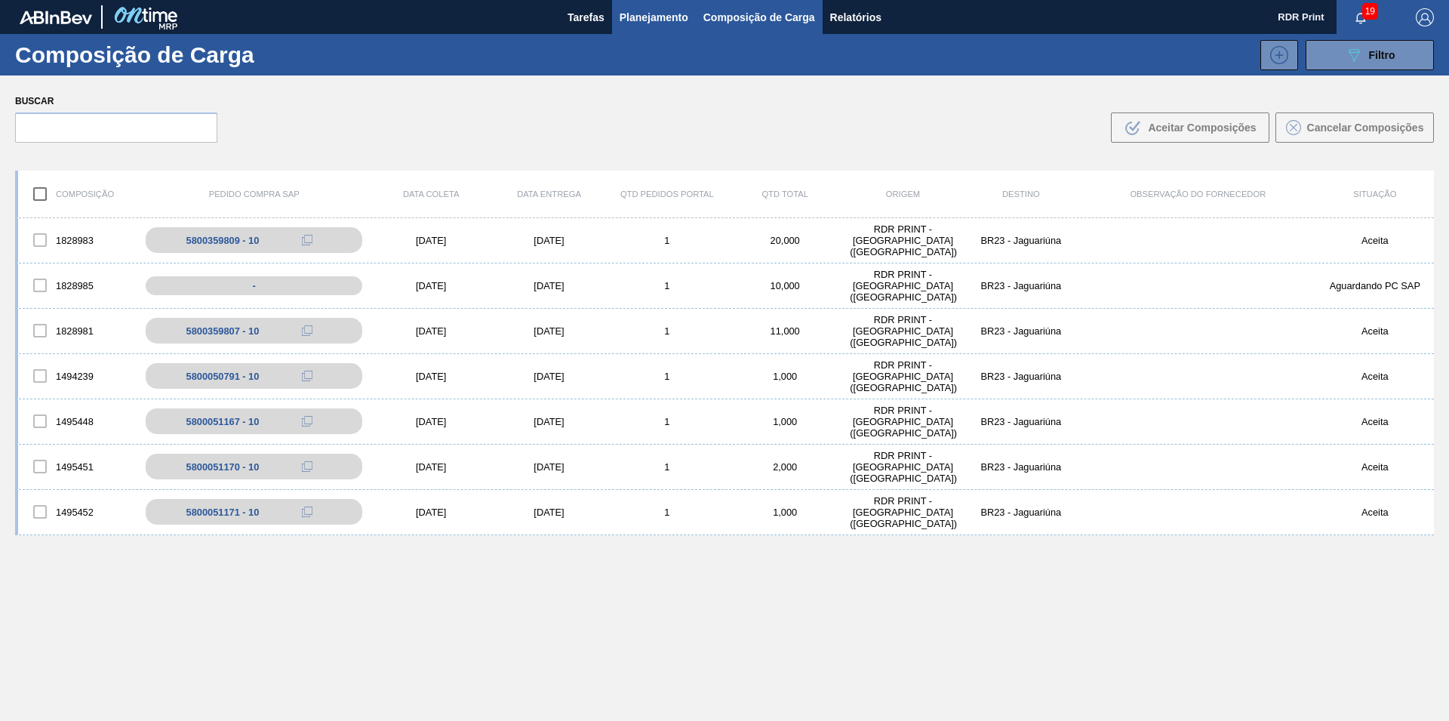
click at [624, 11] on span "Planejamento" at bounding box center [653, 17] width 69 height 18
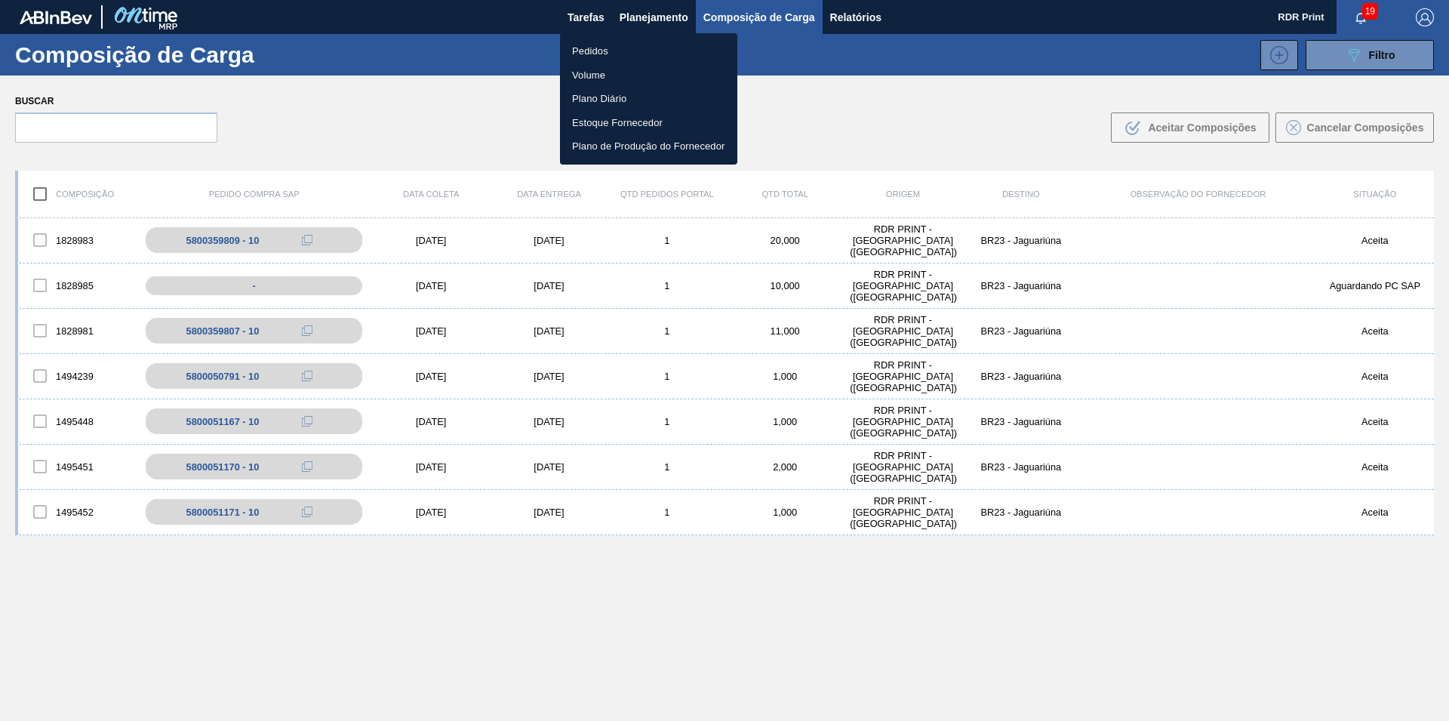
click at [591, 51] on li "Pedidos" at bounding box center [648, 51] width 177 height 24
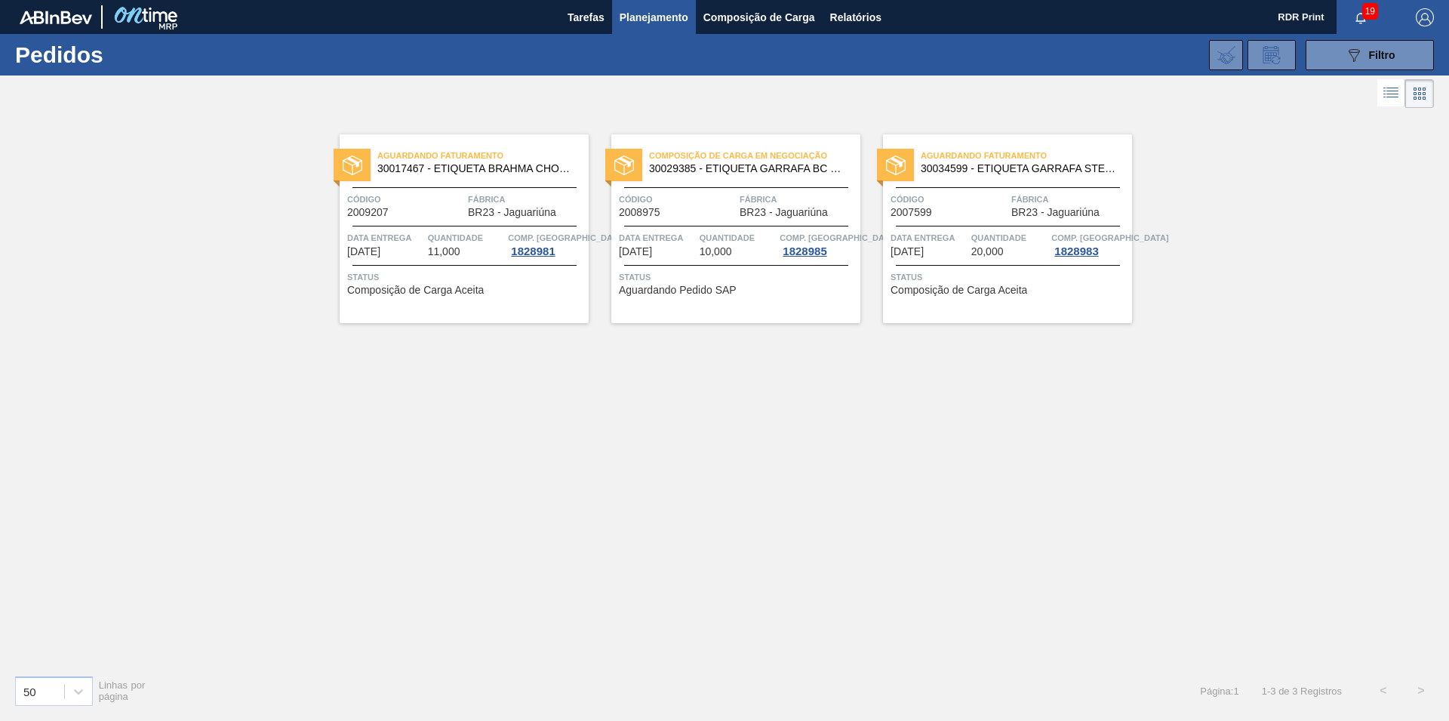
click at [740, 158] on span "Composição de Carga em Negociação" at bounding box center [754, 155] width 211 height 15
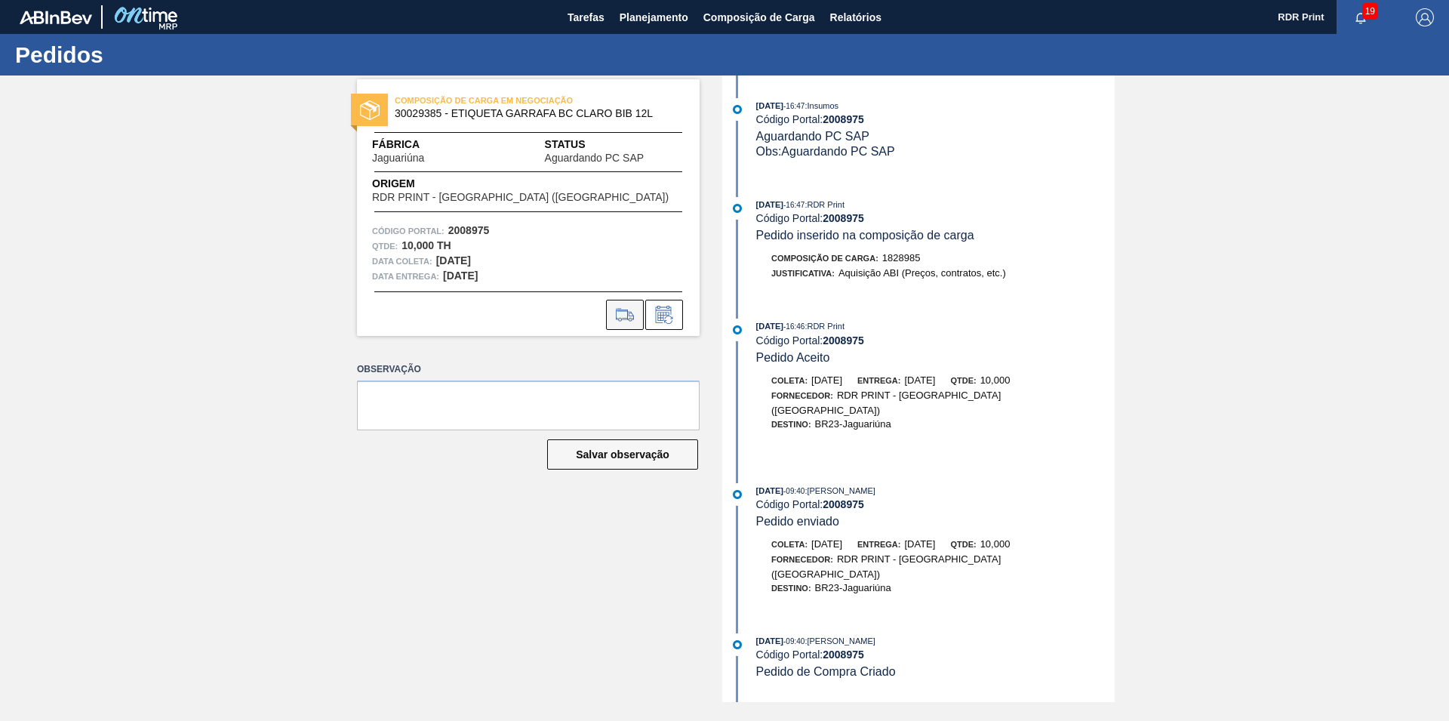
click at [628, 316] on icon at bounding box center [625, 315] width 24 height 18
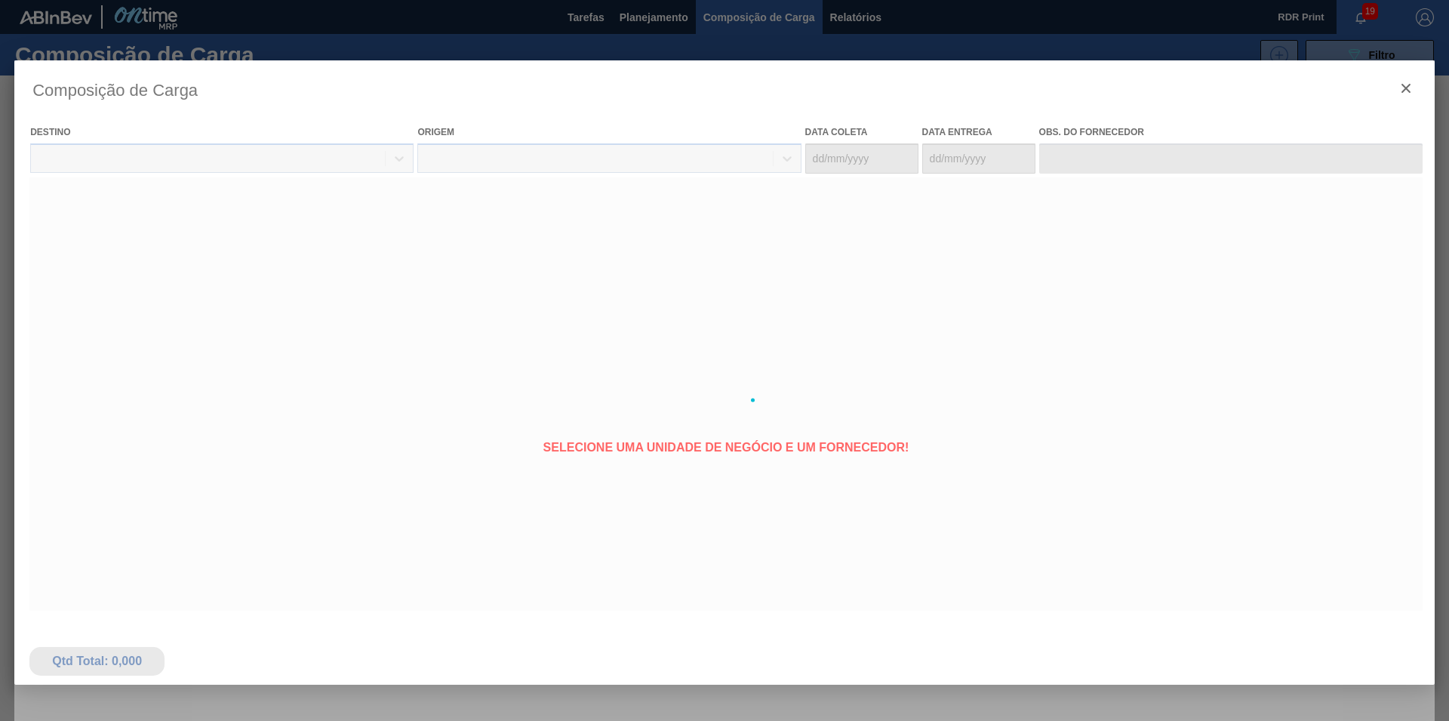
type coleta "[DATE]"
type entrega "[DATE]"
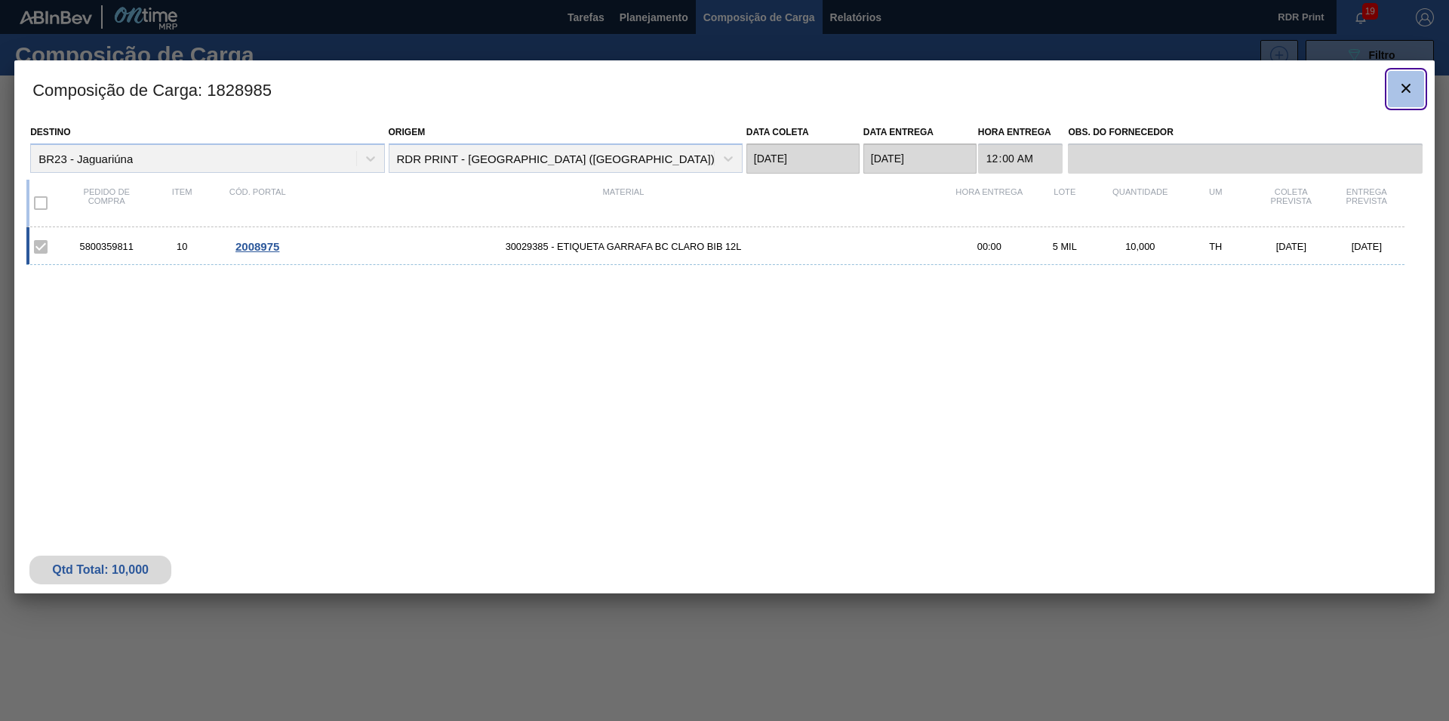
click at [1402, 90] on icon "botão de ícone" at bounding box center [1406, 88] width 18 height 18
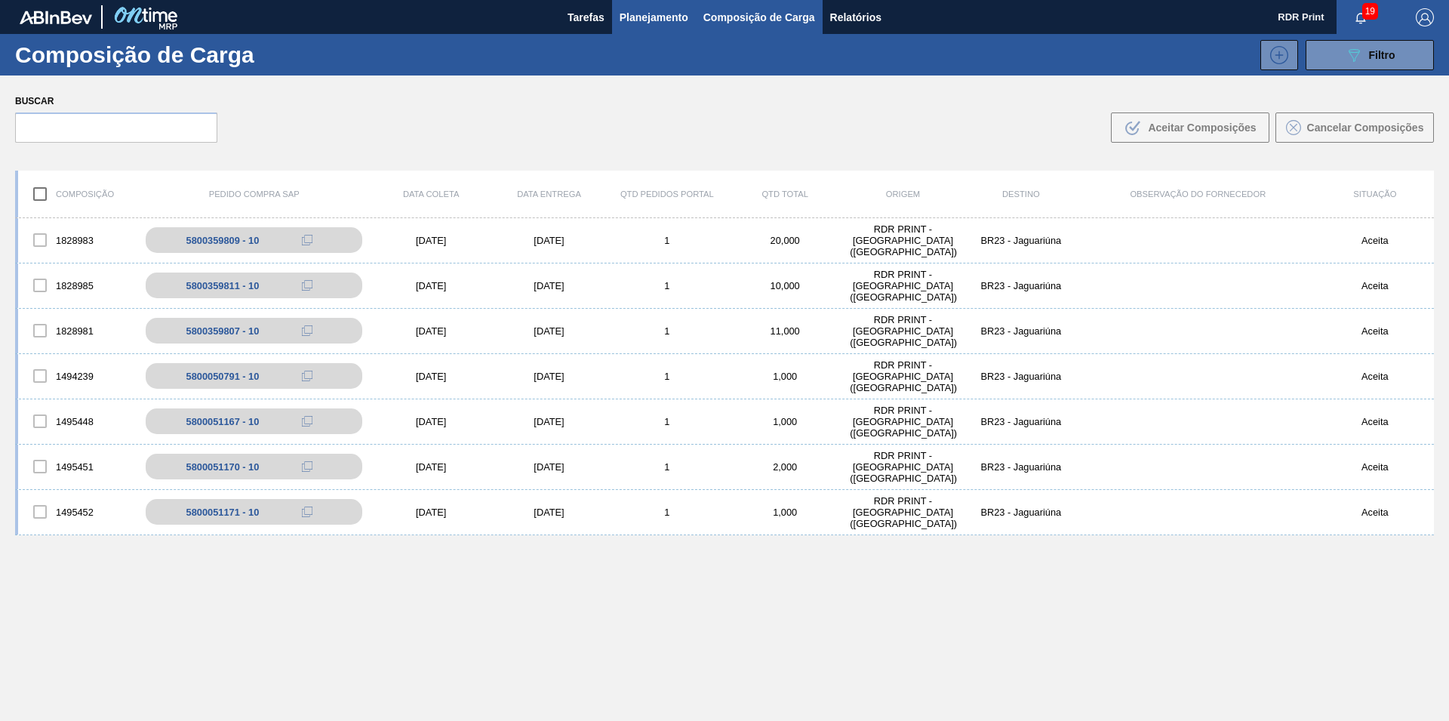
click at [668, 18] on span "Planejamento" at bounding box center [653, 17] width 69 height 18
